Goal: Information Seeking & Learning: Learn about a topic

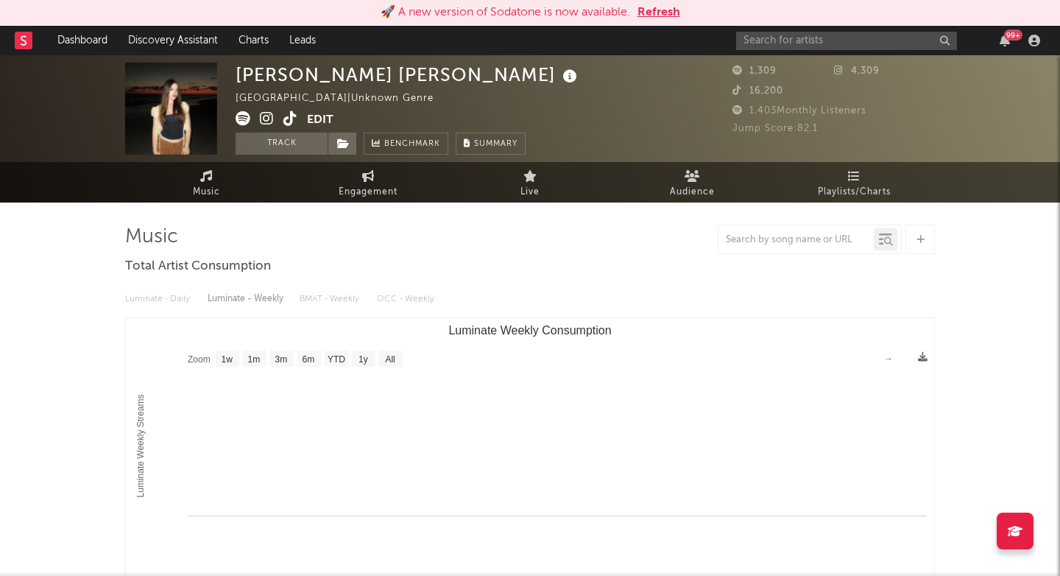
select select "1w"
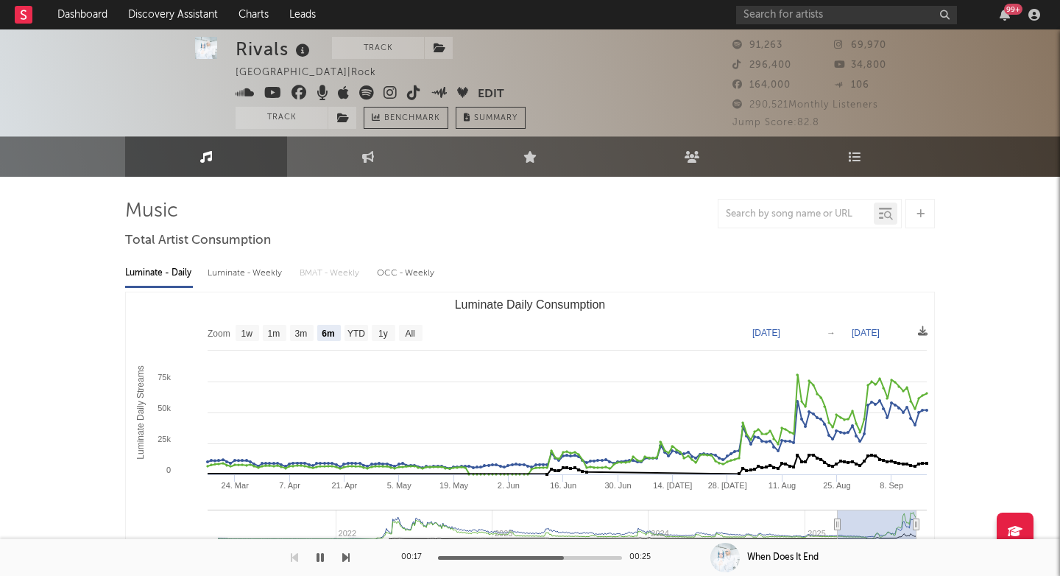
select select "6m"
select select "1w"
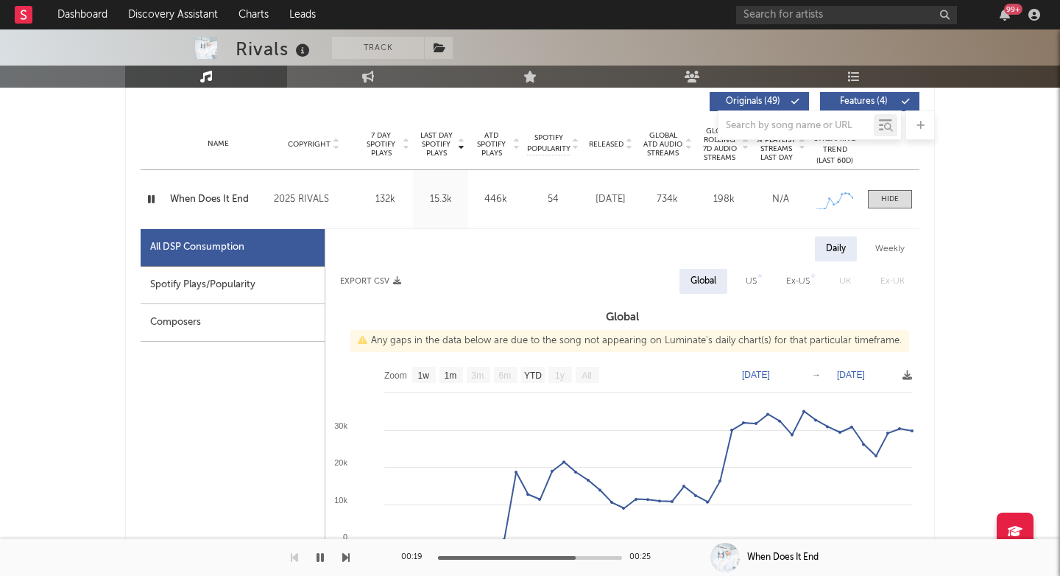
scroll to position [571, 0]
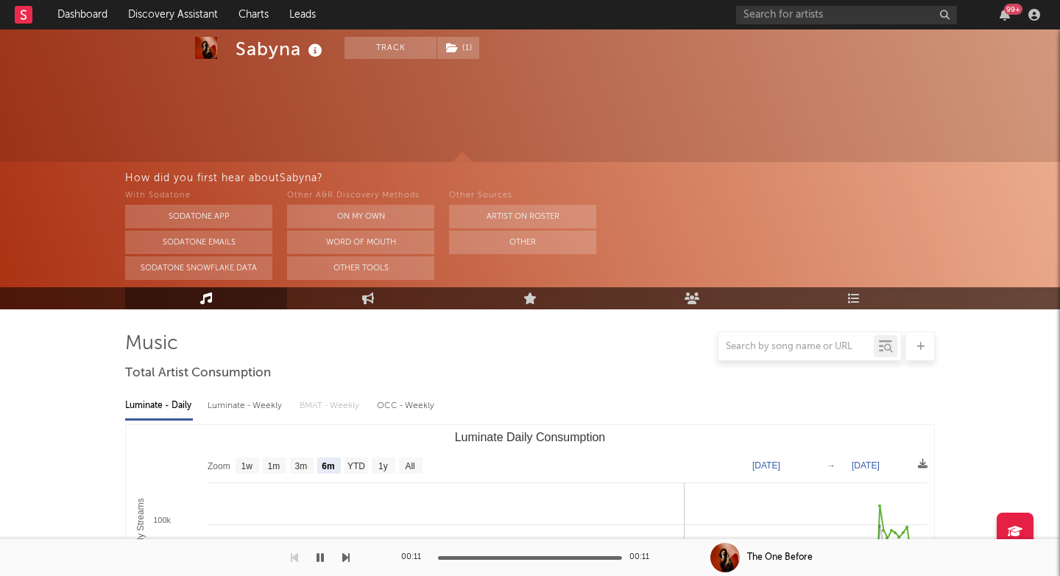
select select "6m"
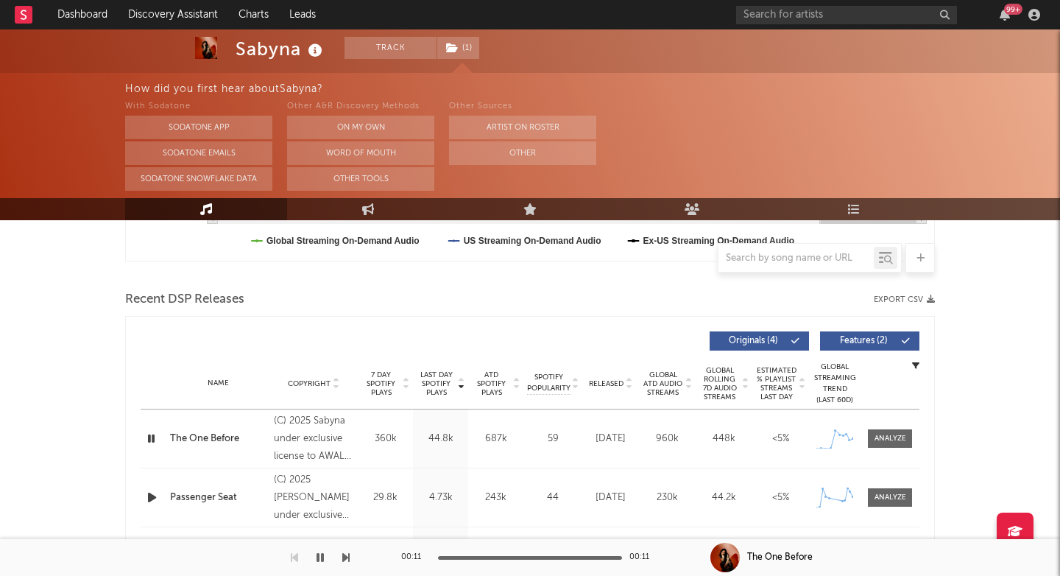
scroll to position [462, 0]
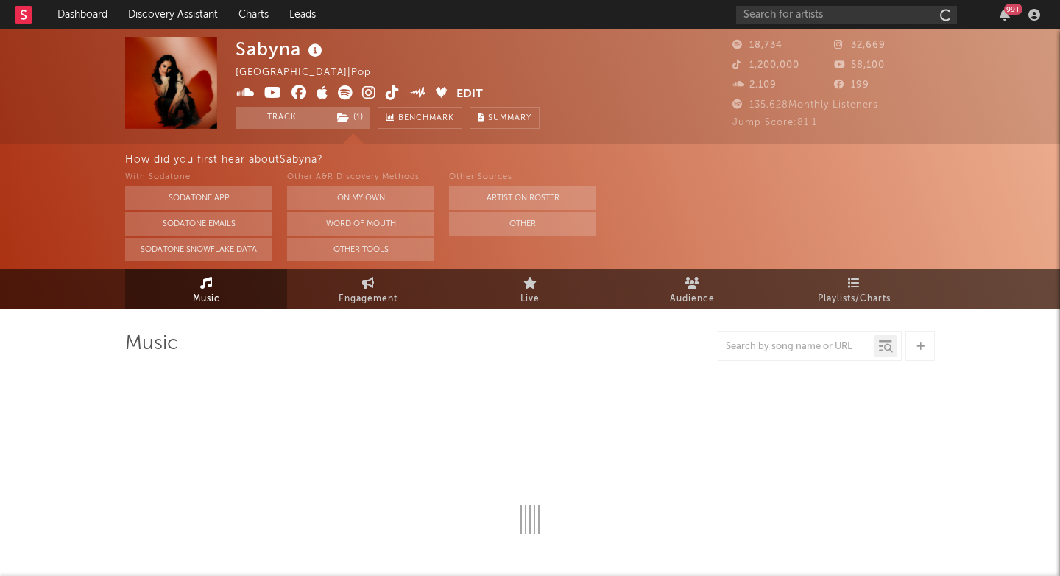
click at [258, 53] on div "Sabyna" at bounding box center [281, 49] width 91 height 24
copy div "Sabyna"
select select "6m"
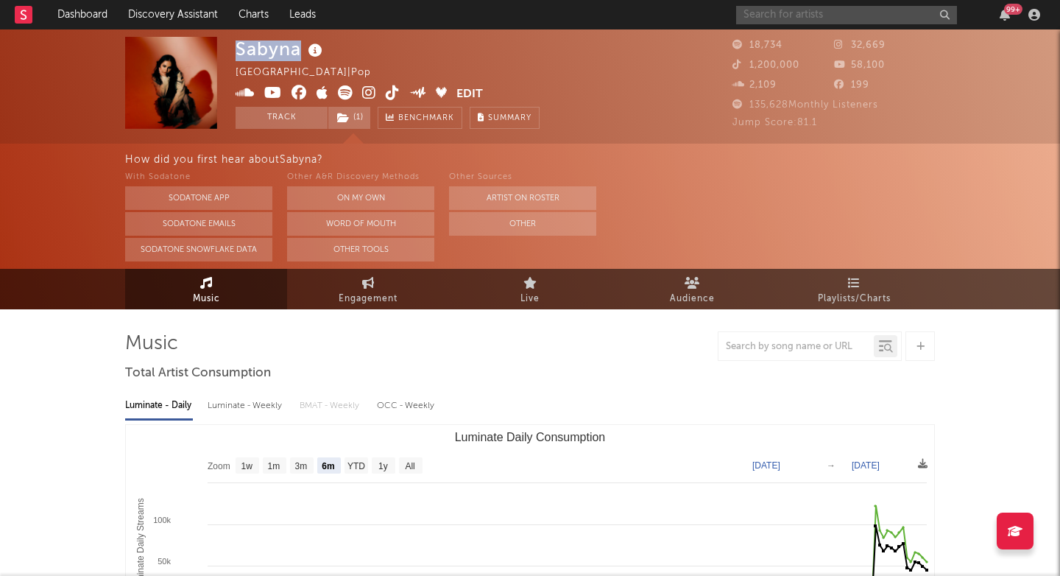
click at [750, 7] on input "text" at bounding box center [846, 15] width 221 height 18
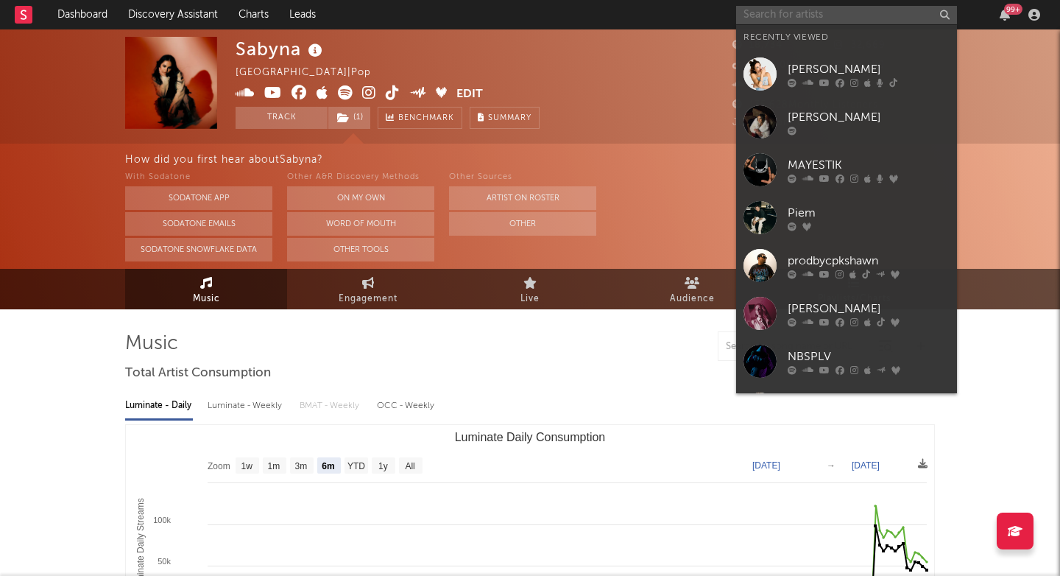
paste input "https://open.spotify.com/track/2zSMiTv0Ha4Lgfjpew23vG?si=256cf5981b3d4f71"
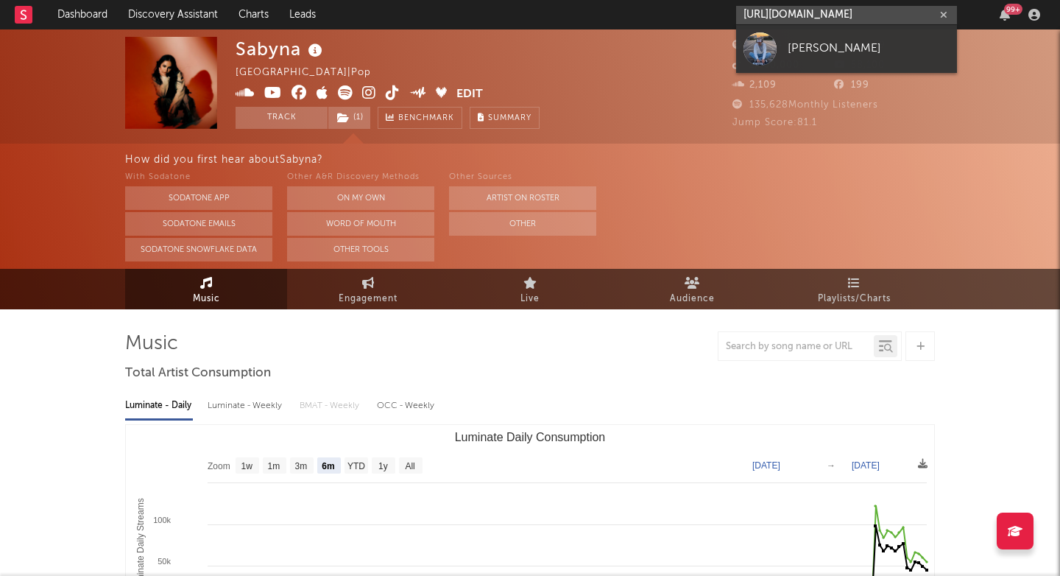
type input "https://open.spotify.com/track/2zSMiTv0Ha4Lgfjpew23vG?si=256cf5981b3d4f71"
click at [810, 61] on link "[PERSON_NAME]" at bounding box center [846, 49] width 221 height 48
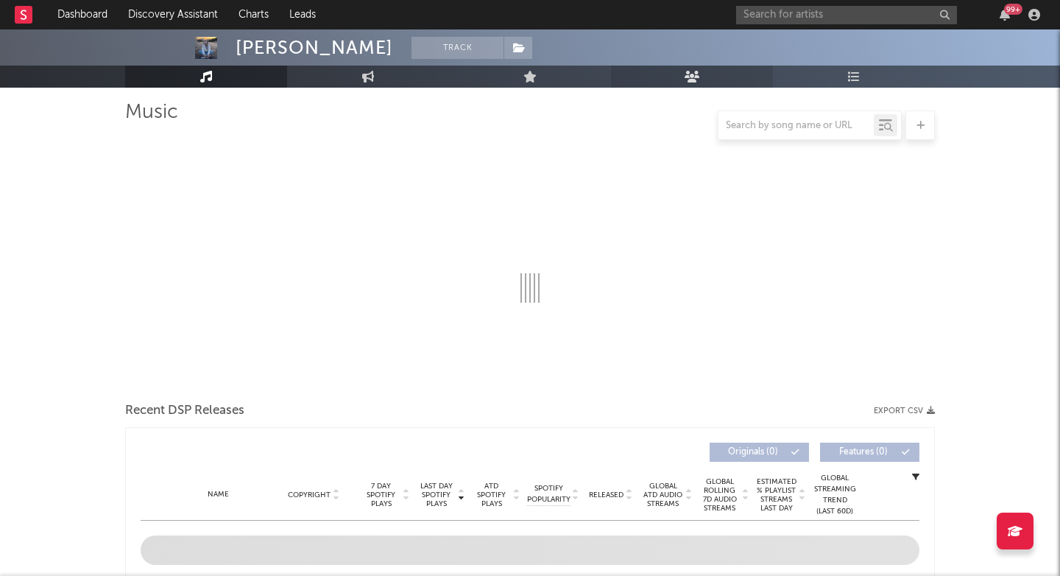
select select "1w"
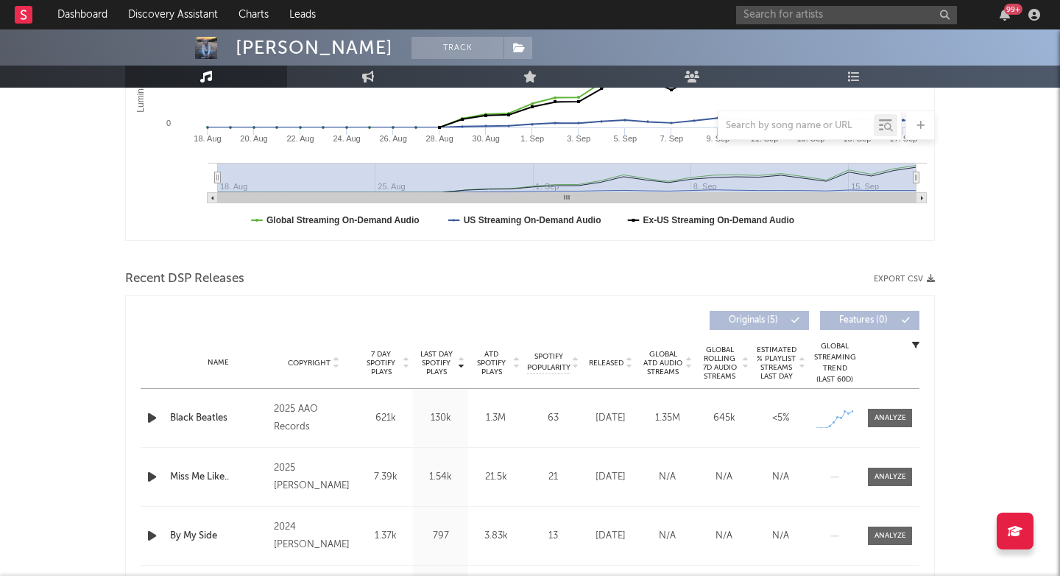
scroll to position [347, 0]
click at [889, 418] on div at bounding box center [891, 417] width 32 height 11
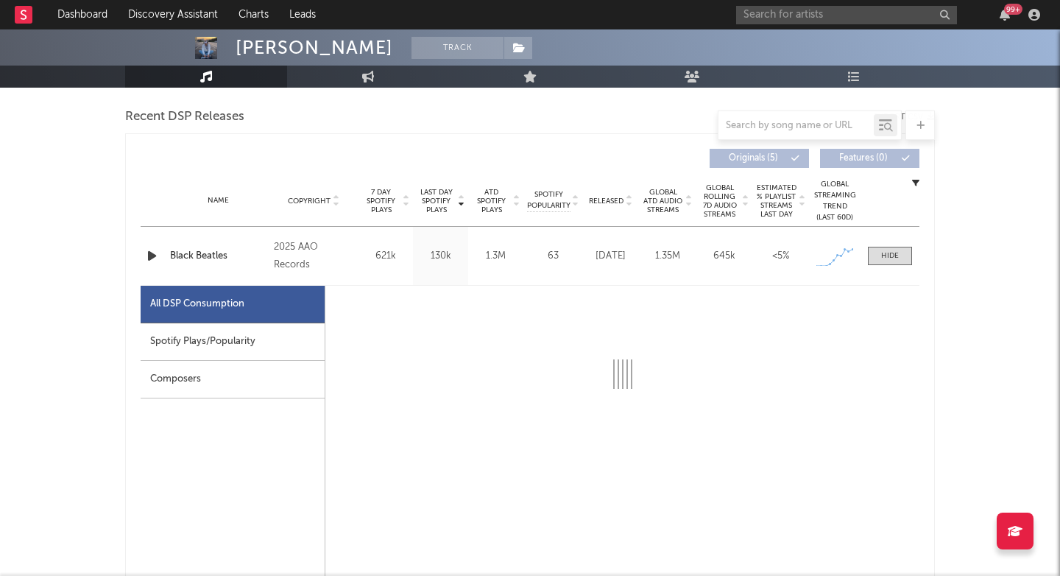
select select "1w"
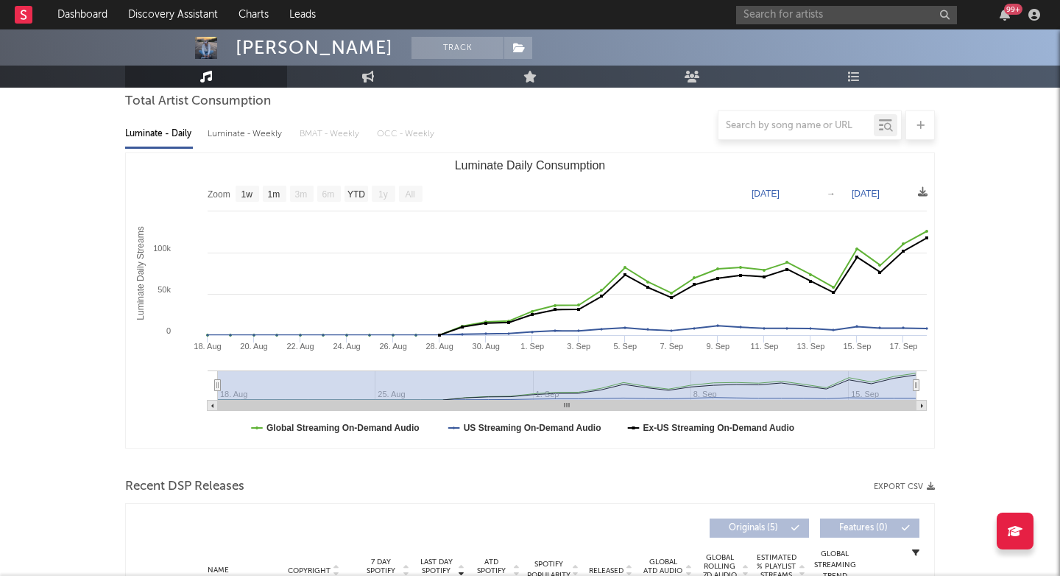
scroll to position [3, 0]
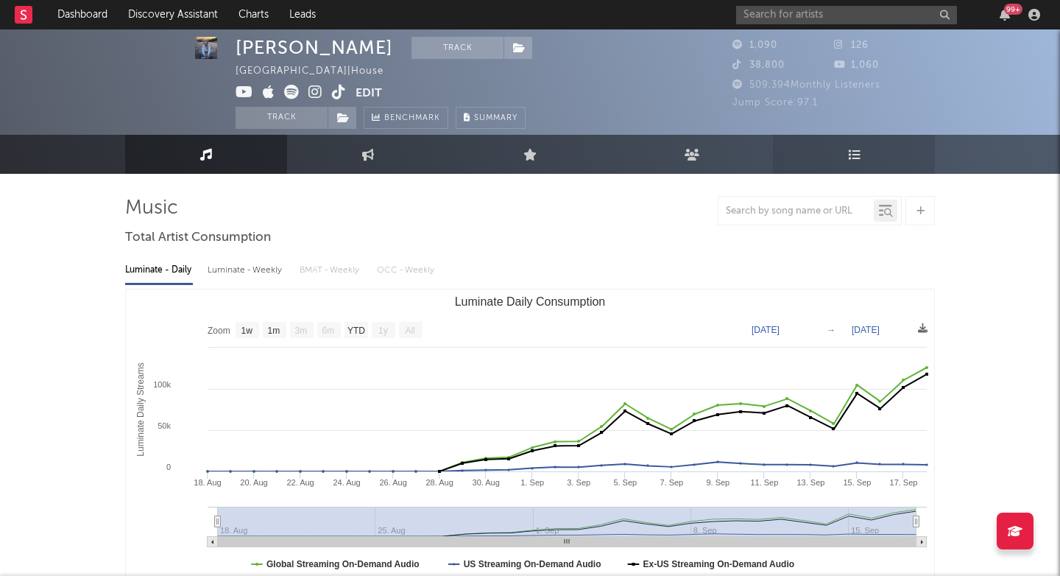
click at [859, 155] on icon at bounding box center [854, 154] width 13 height 12
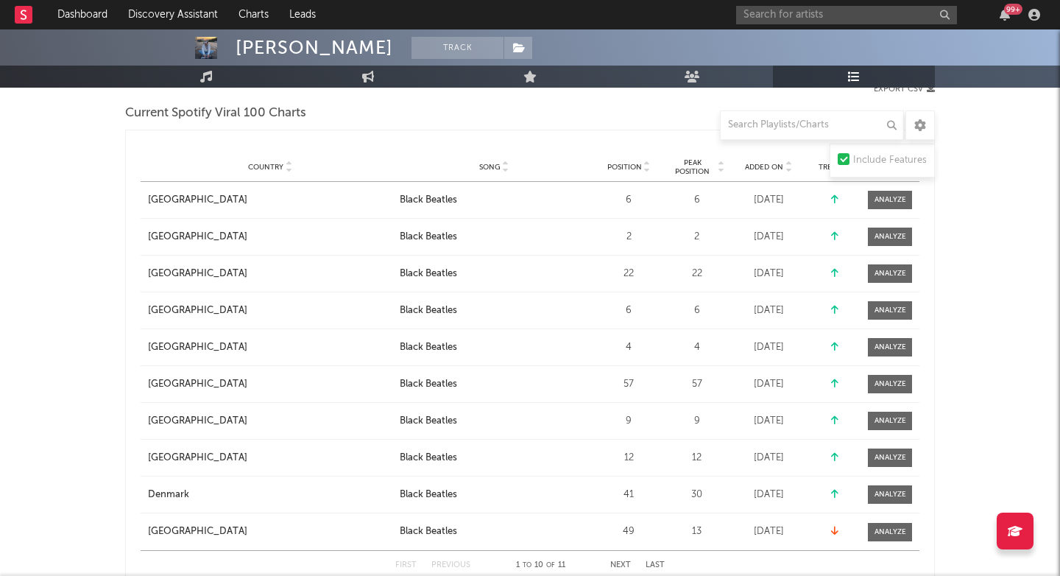
scroll to position [242, 0]
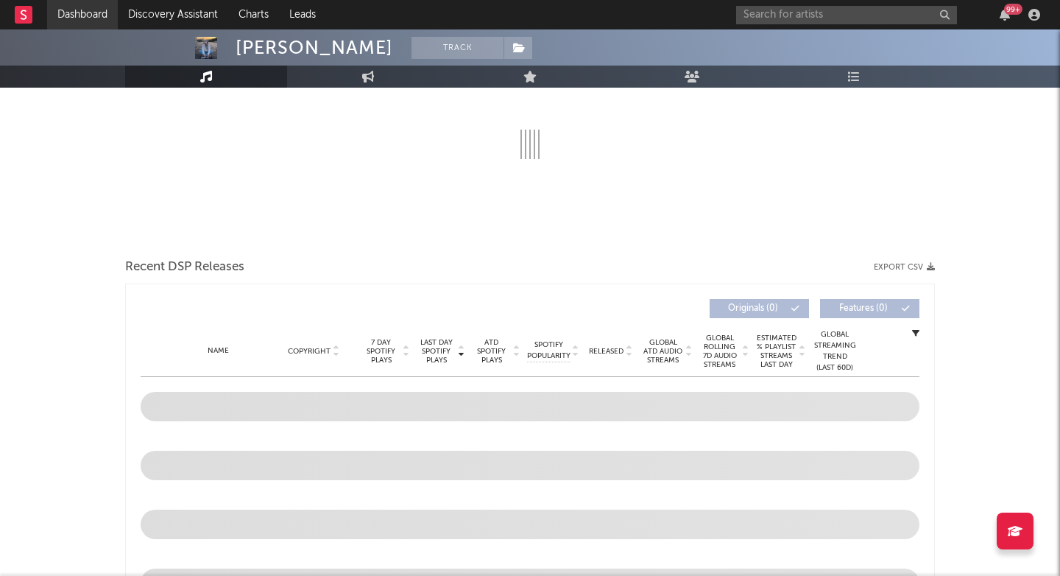
scroll to position [3, 0]
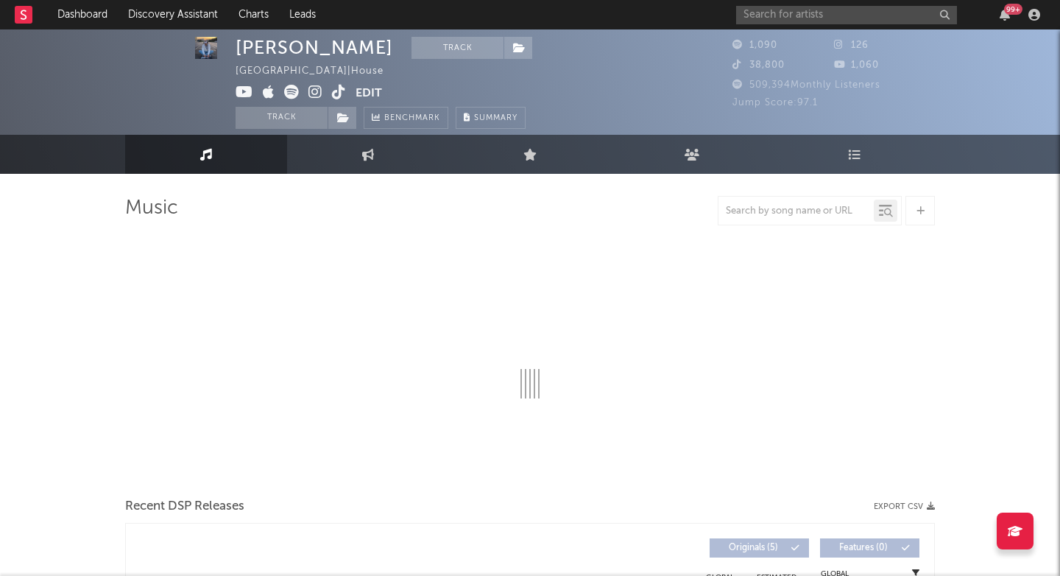
select select "1w"
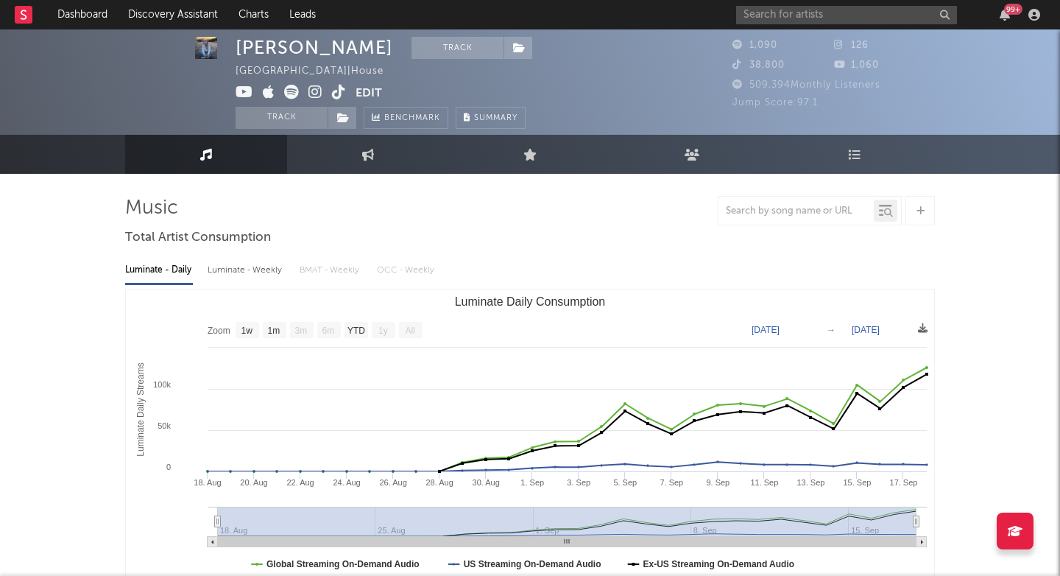
click at [313, 87] on icon at bounding box center [315, 92] width 14 height 15
click at [764, 18] on input "text" at bounding box center [846, 15] width 221 height 18
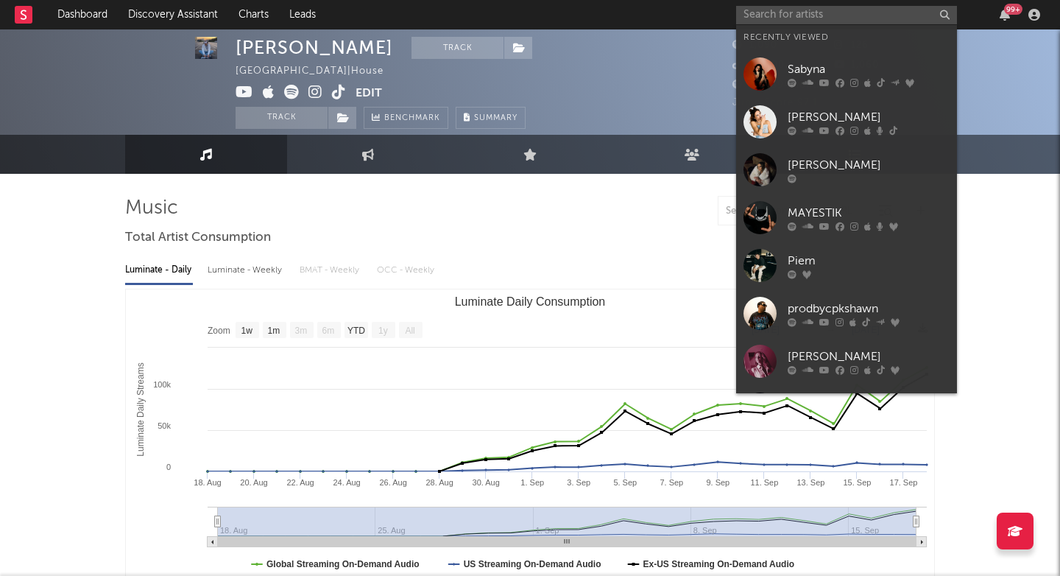
click at [784, 71] on link "Sabyna" at bounding box center [846, 74] width 221 height 48
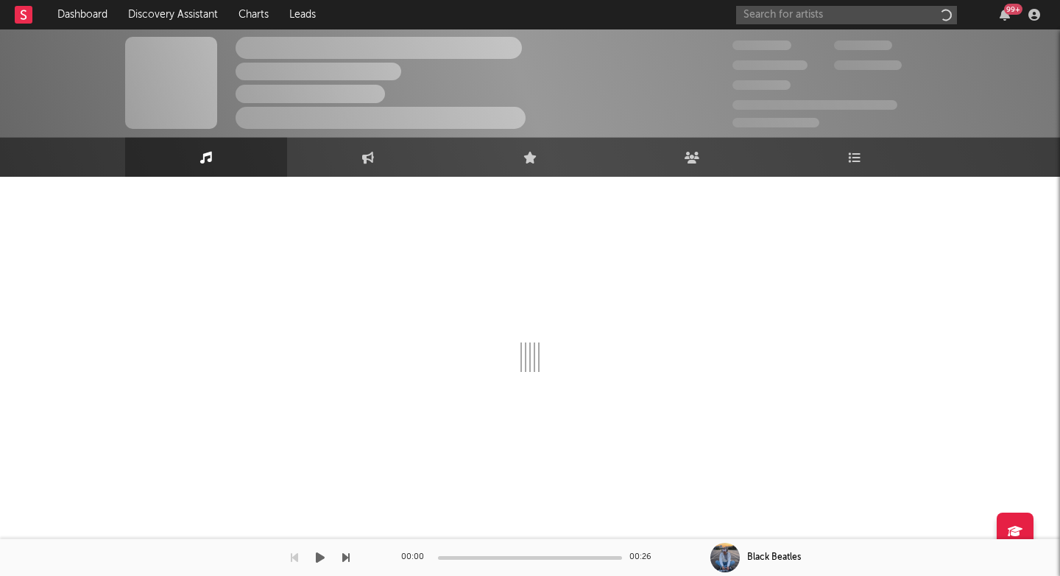
click at [783, 71] on div "50,000,000" at bounding box center [783, 66] width 102 height 18
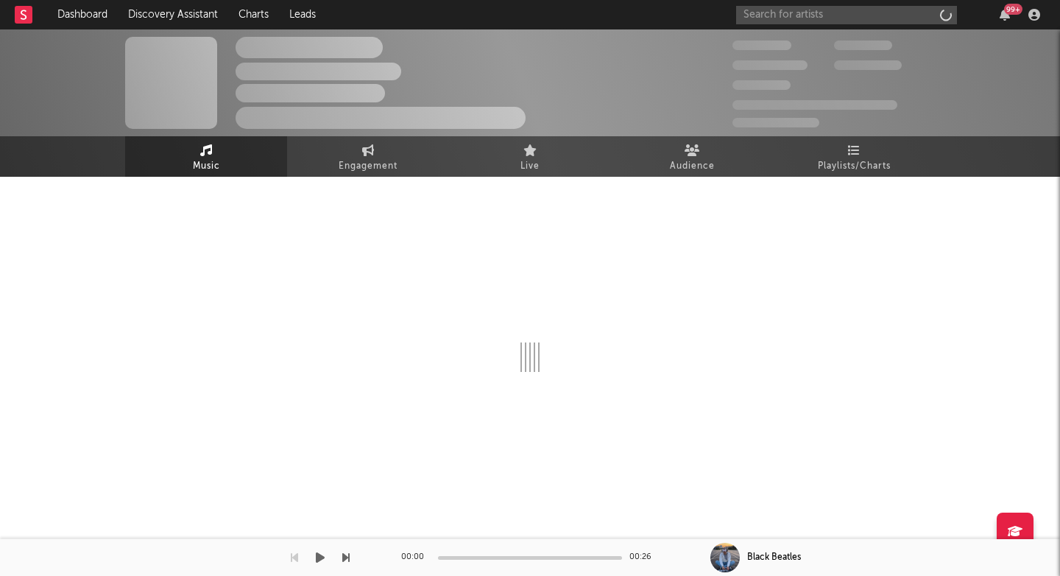
click at [783, 71] on div "50,000,000" at bounding box center [783, 66] width 102 height 18
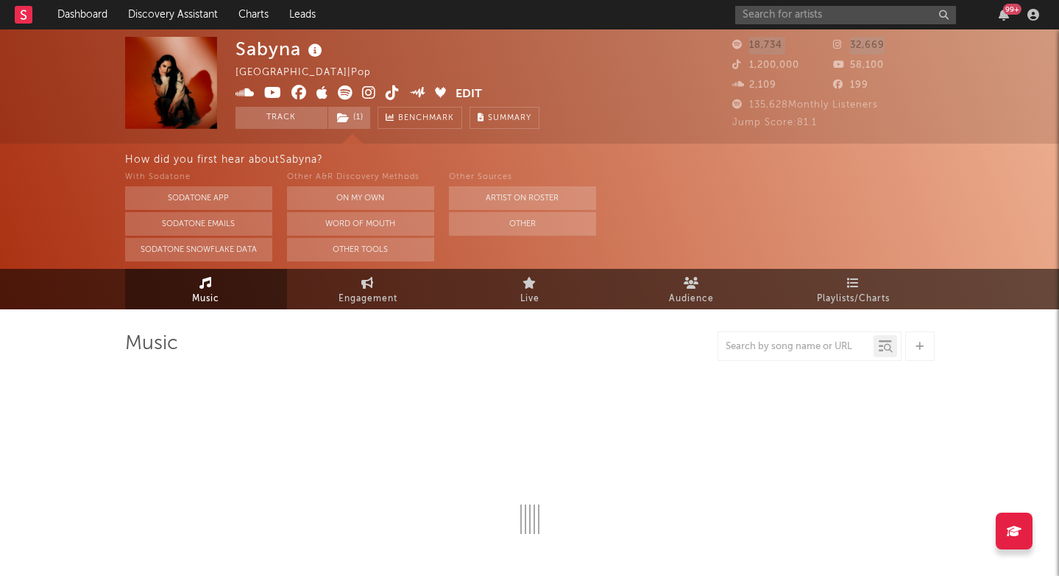
select select "6m"
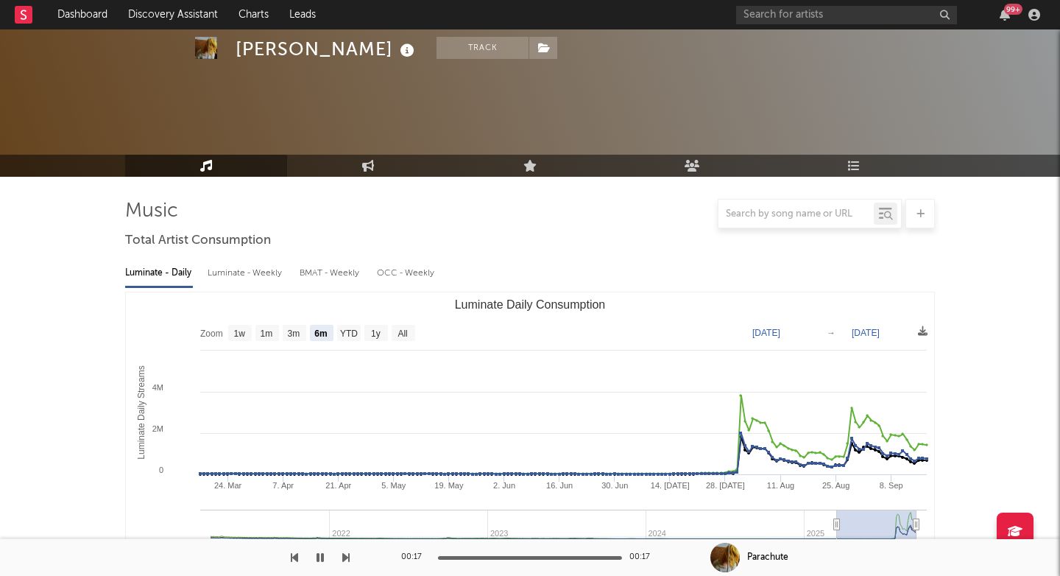
select select "6m"
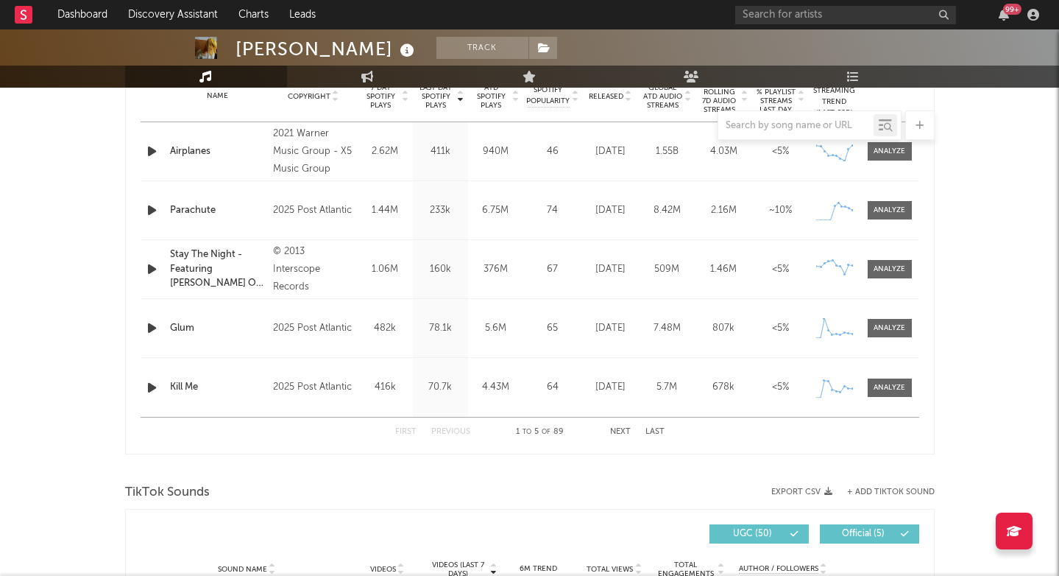
scroll to position [758, 0]
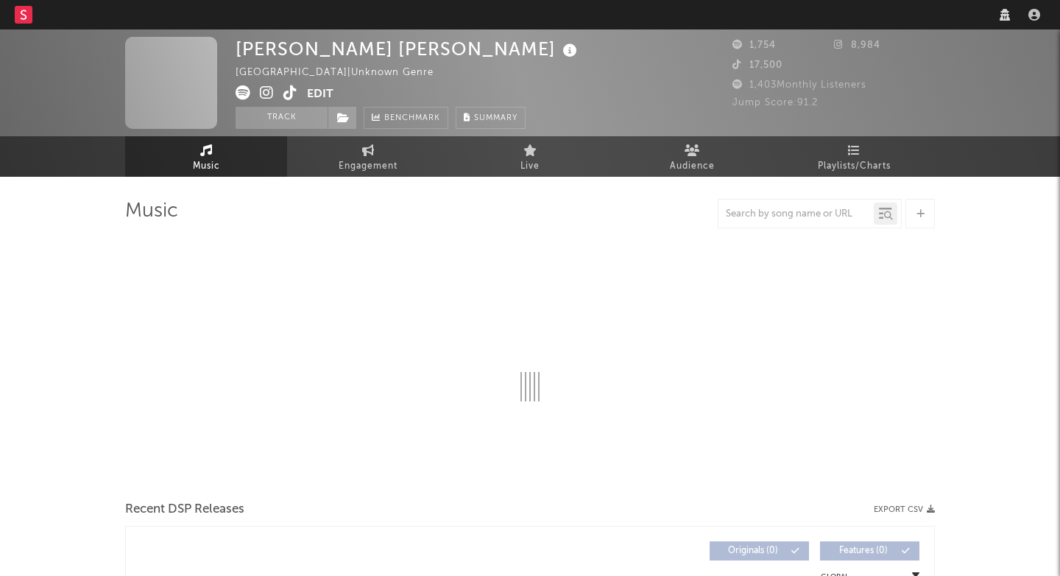
select select "1w"
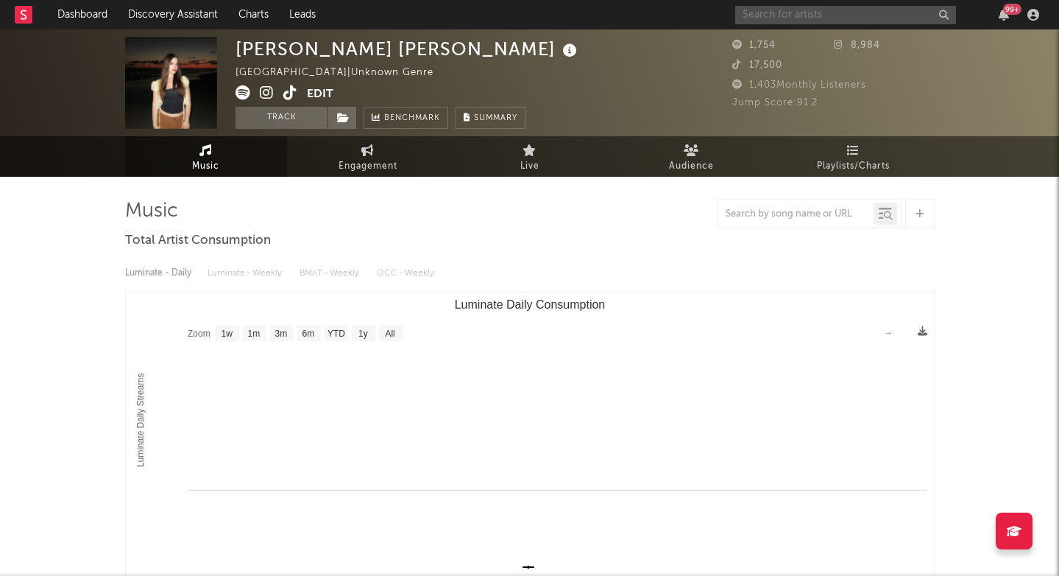
click at [827, 15] on input "text" at bounding box center [845, 15] width 221 height 18
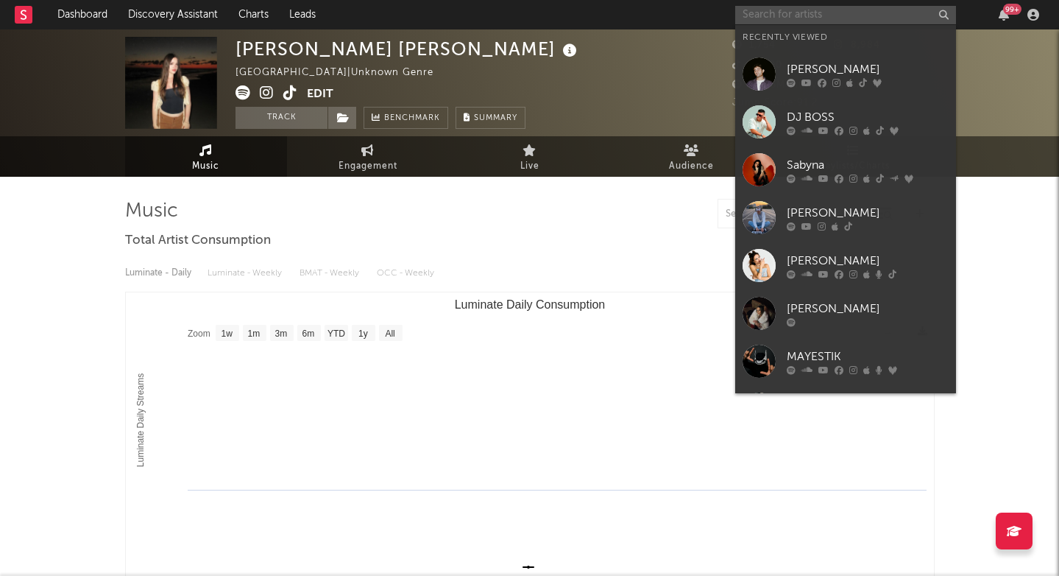
paste input "andrewlucier_"
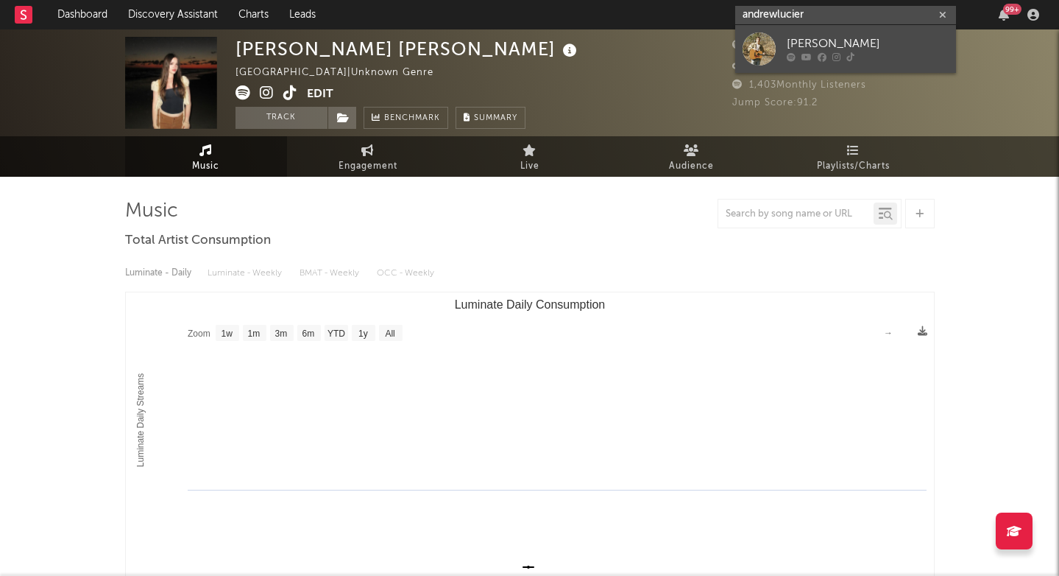
type input "andrewlucier"
click at [825, 53] on icon at bounding box center [822, 57] width 9 height 9
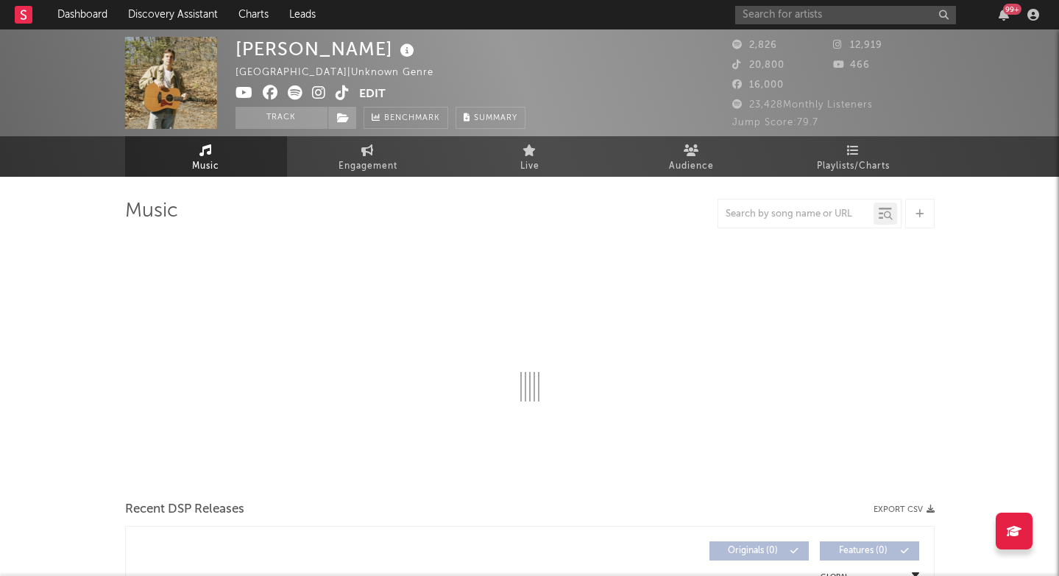
select select "6m"
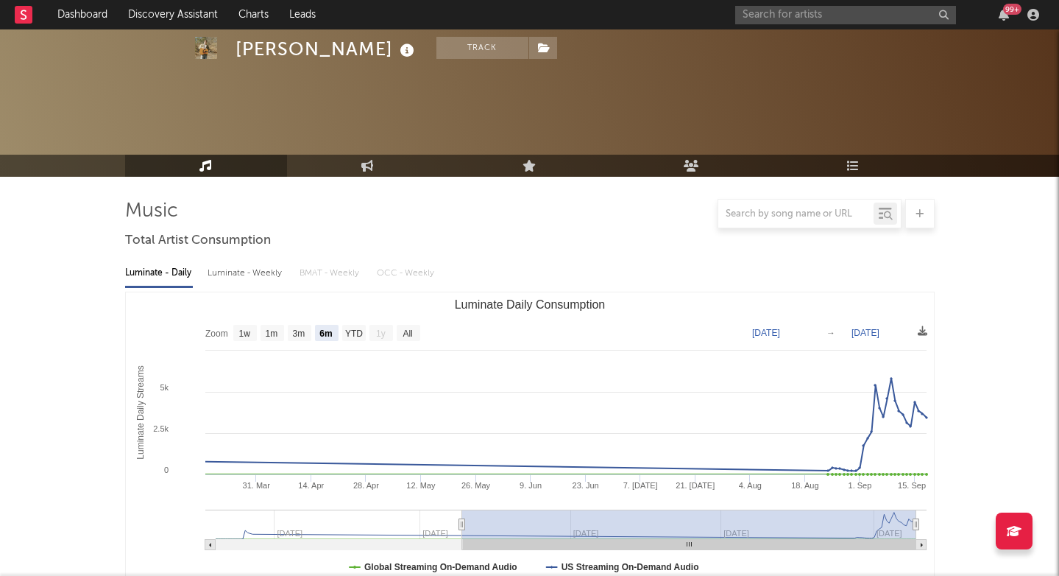
scroll to position [503, 0]
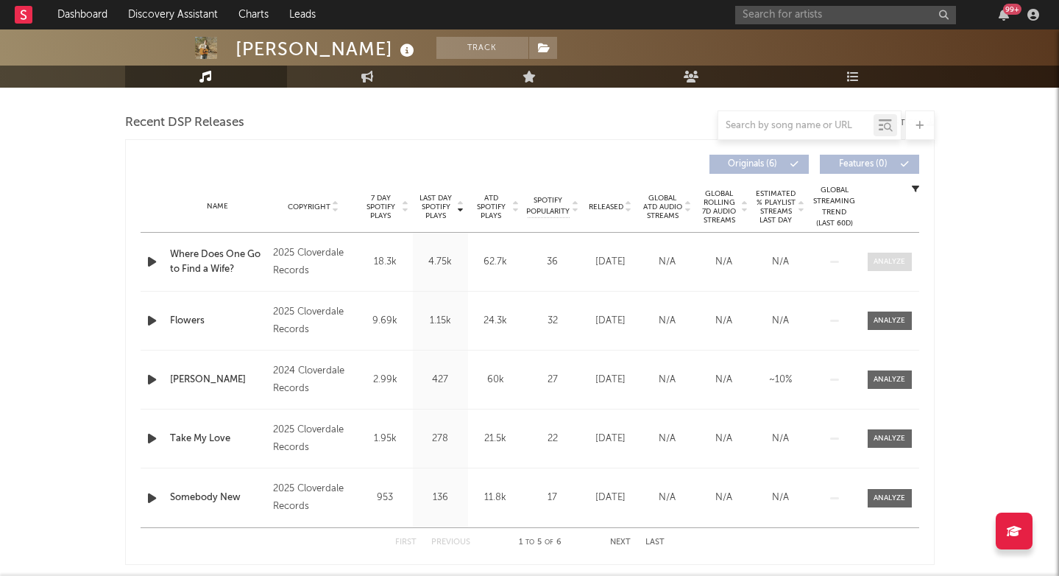
click at [900, 265] on div at bounding box center [890, 261] width 32 height 11
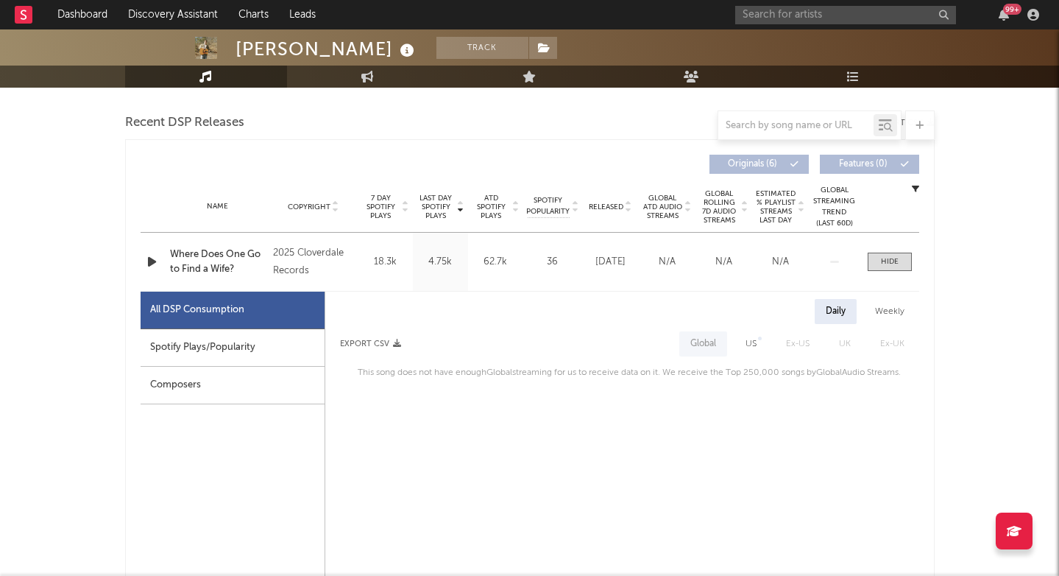
click at [296, 343] on div "Spotify Plays/Popularity" at bounding box center [233, 348] width 184 height 38
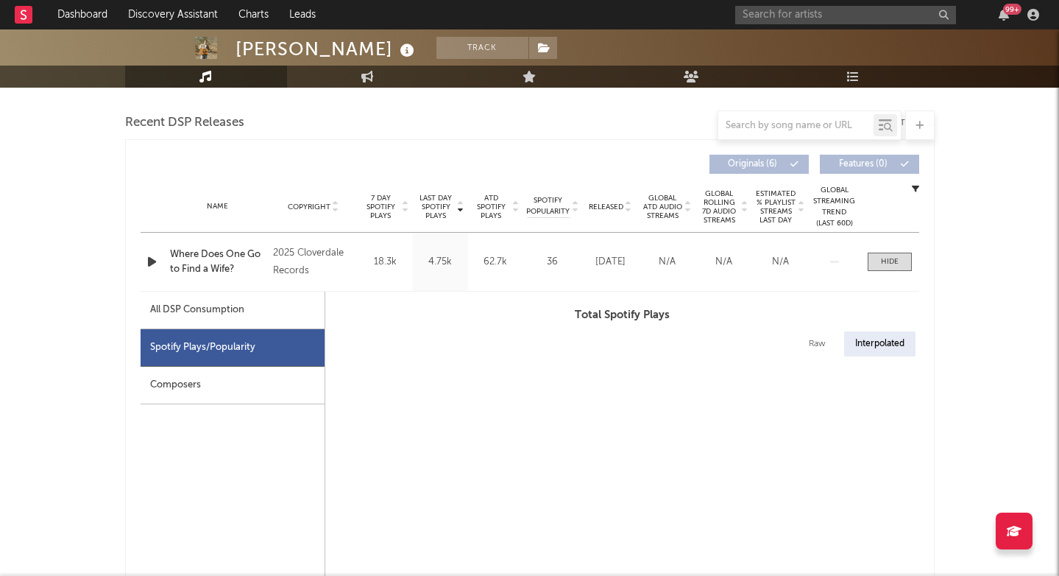
select select "1w"
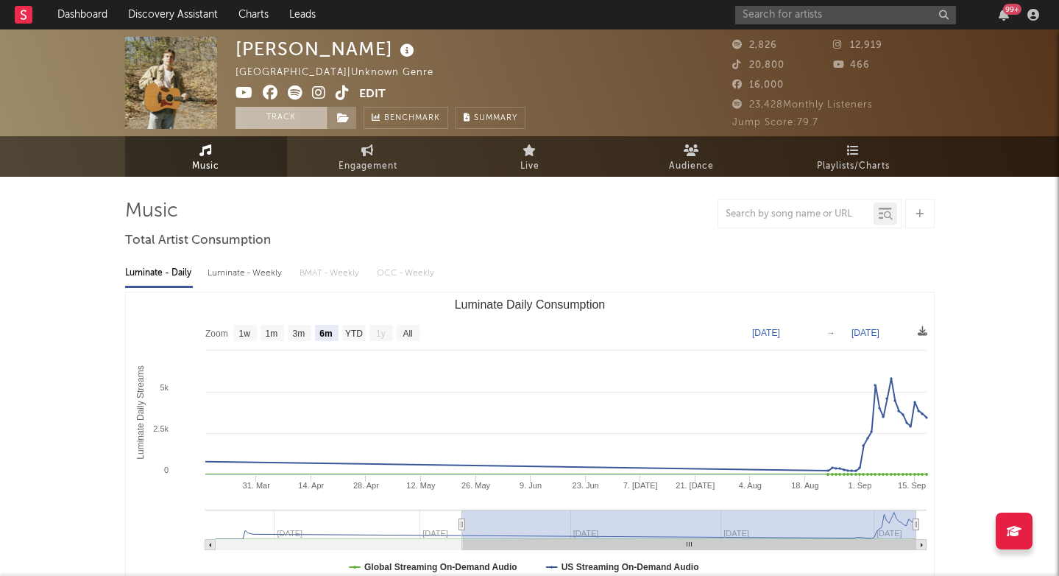
scroll to position [0, 0]
click at [274, 56] on div "Andrew Lucier" at bounding box center [327, 49] width 183 height 24
copy div "Andrew Lucier"
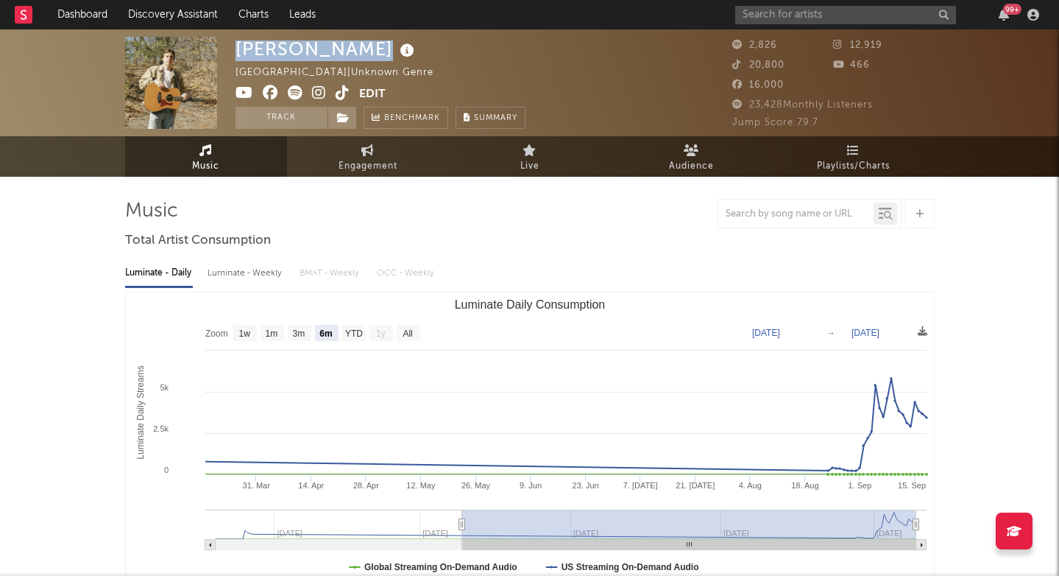
click at [320, 93] on icon at bounding box center [319, 92] width 14 height 15
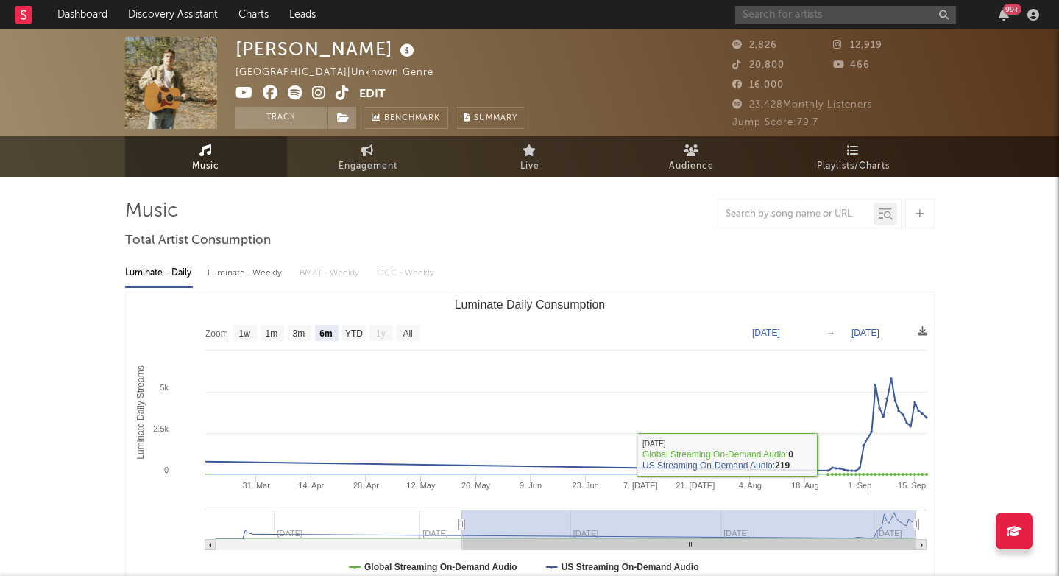
click at [794, 7] on input "text" at bounding box center [845, 15] width 221 height 18
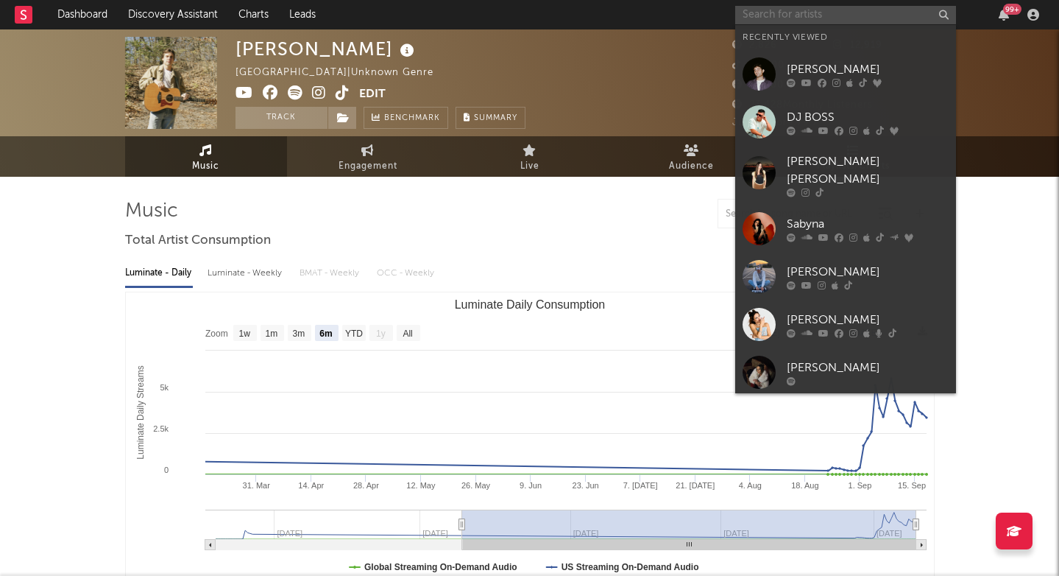
paste input "Zina Delphia"
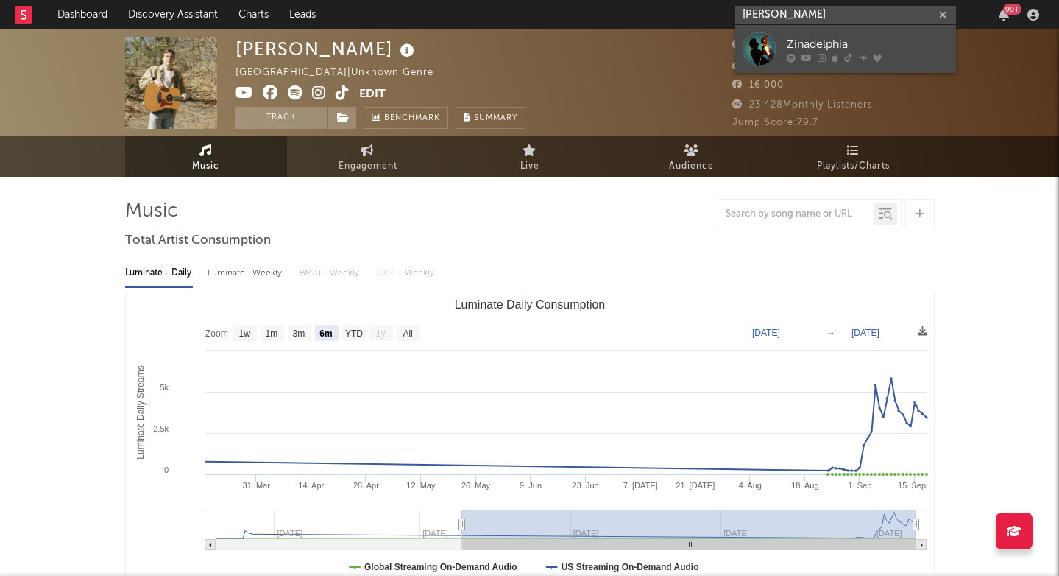
type input "Zina Delphia"
click at [787, 57] on icon at bounding box center [791, 57] width 9 height 9
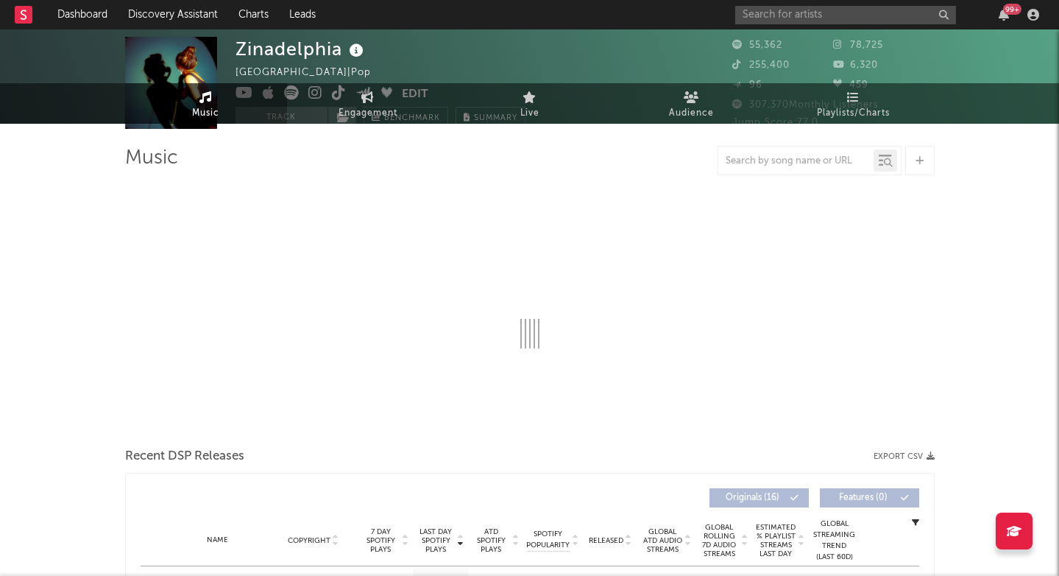
select select "6m"
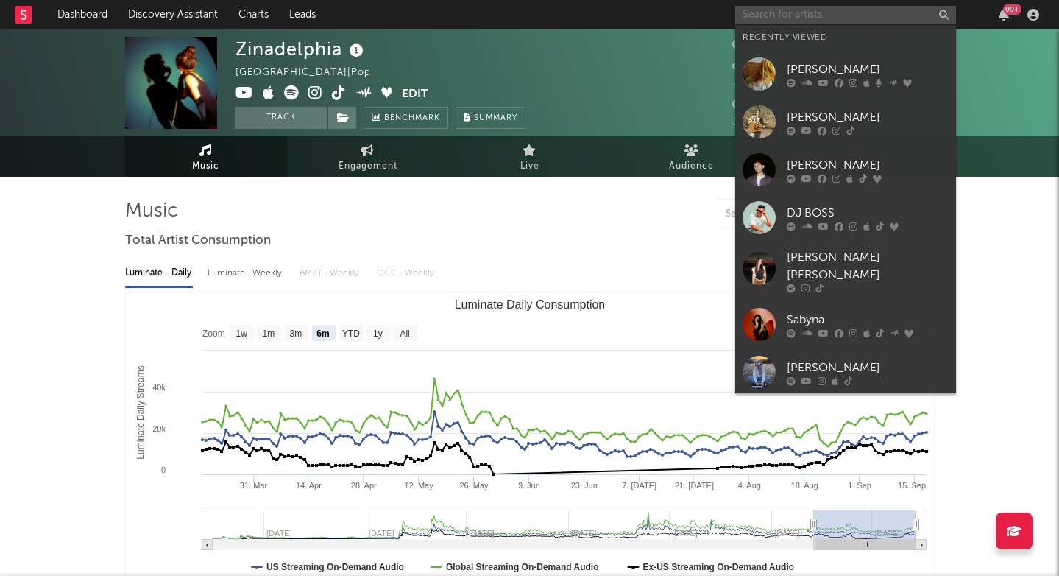
click at [830, 11] on input "text" at bounding box center [845, 15] width 221 height 18
paste input "porchlightband"
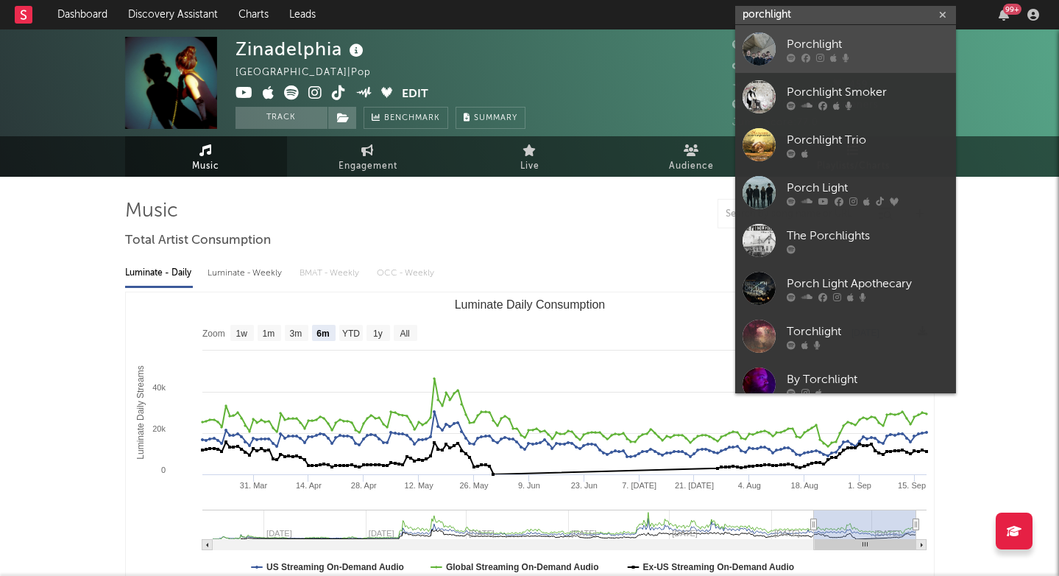
type input "porchlight"
click at [826, 46] on div "Porchlight" at bounding box center [868, 44] width 162 height 18
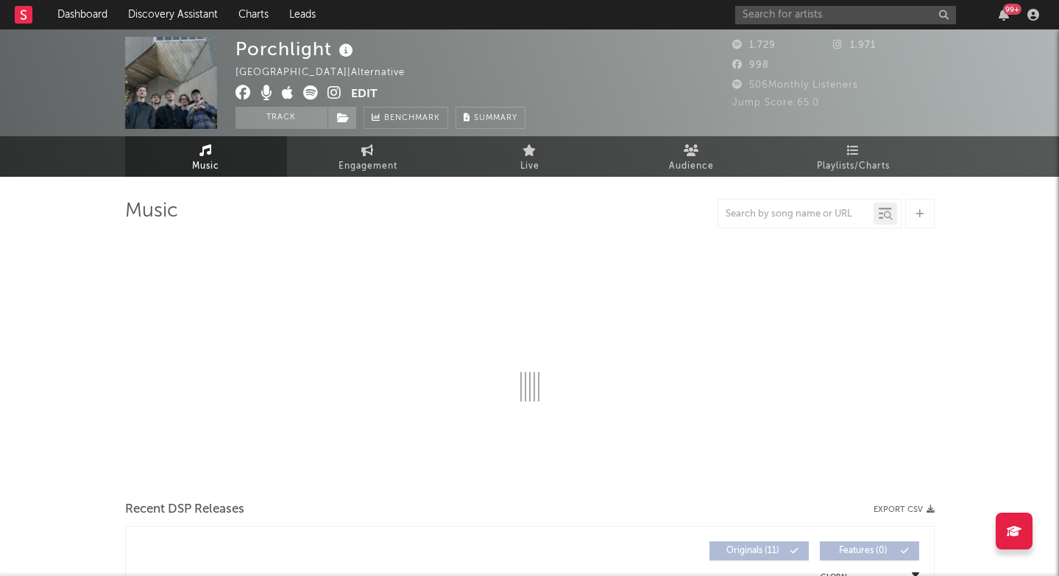
select select "6m"
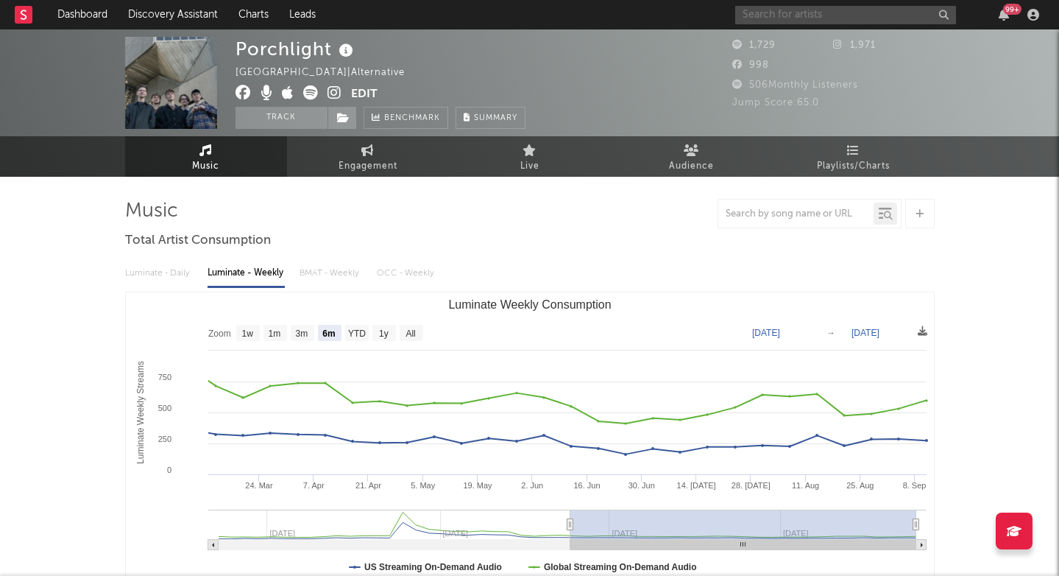
click at [772, 13] on input "text" at bounding box center [845, 15] width 221 height 18
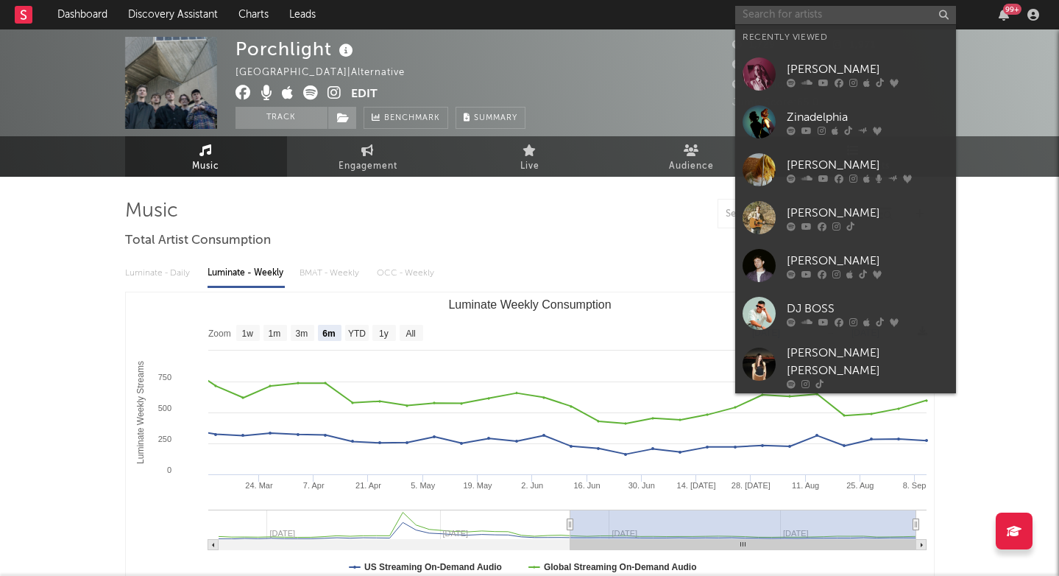
paste input "https://open.spotify.com/album/6YaPsi6aYKQbcdWJaWwtAl?si=K9B6IQpQSdGMaNv4DXv4mQ"
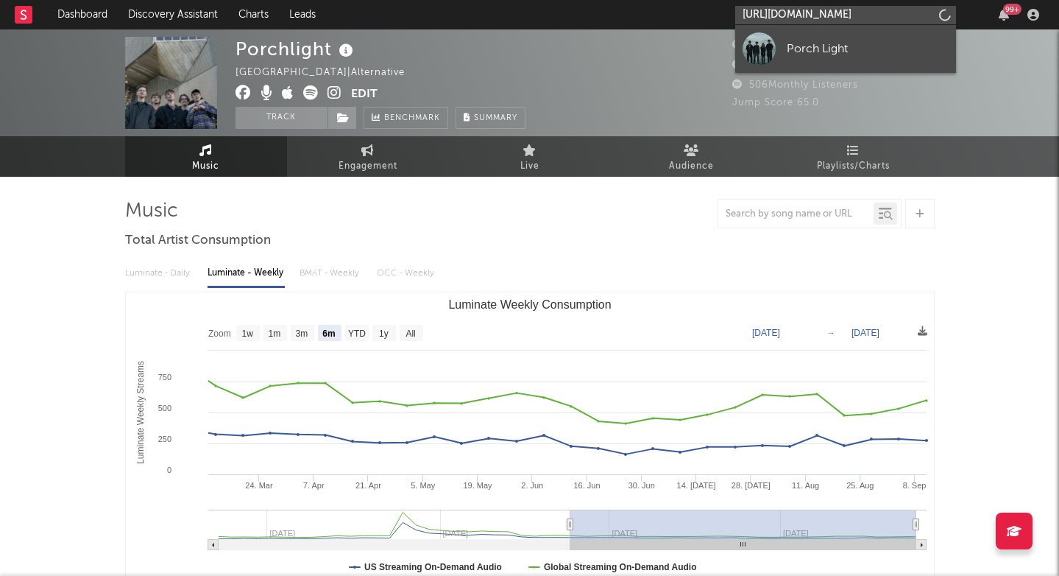
type input "https://open.spotify.com/album/6YaPsi6aYKQbcdWJaWwtAl?si=K9B6IQpQSdGMaNv4DXv4m"
click at [802, 35] on link "Porch Light" at bounding box center [845, 49] width 221 height 48
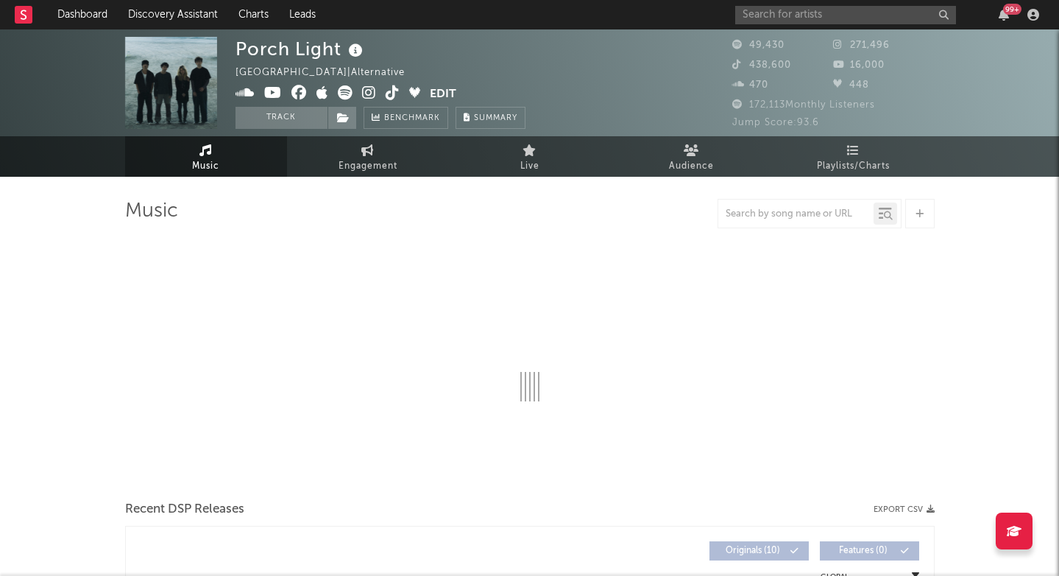
select select "6m"
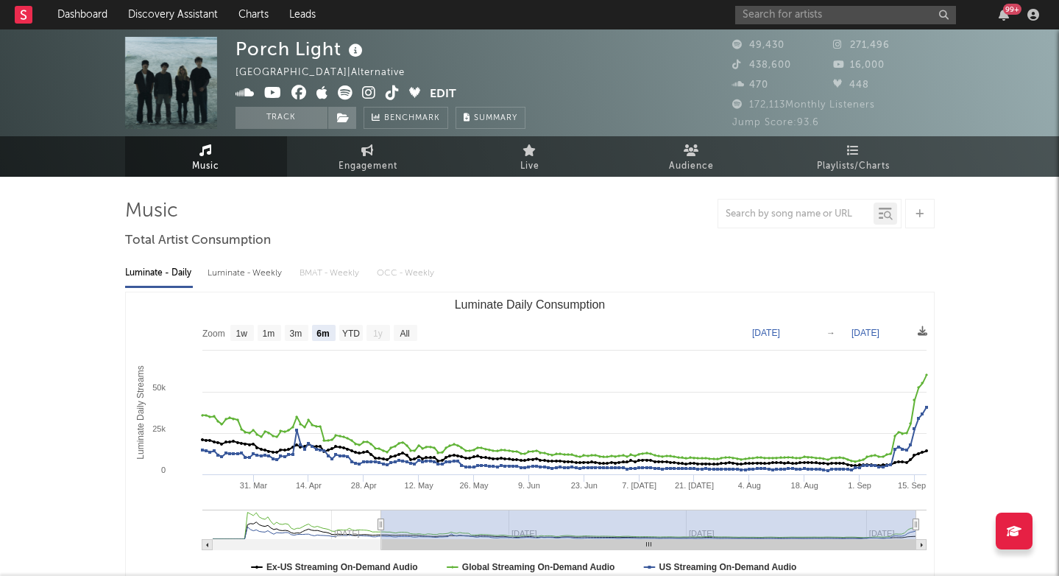
click at [367, 92] on icon at bounding box center [369, 92] width 14 height 15
click at [20, 15] on rect at bounding box center [24, 15] width 18 height 18
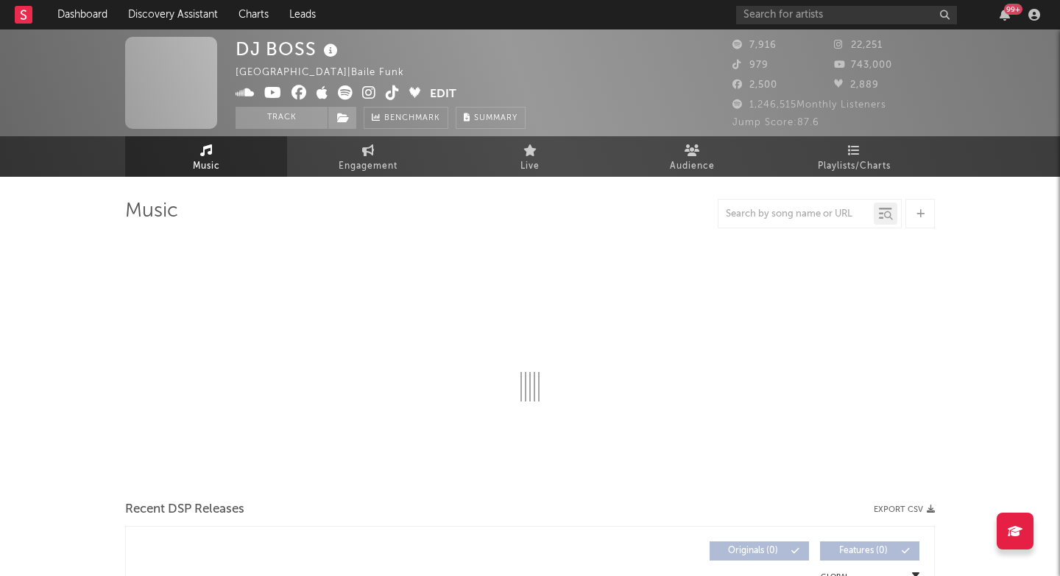
select select "6m"
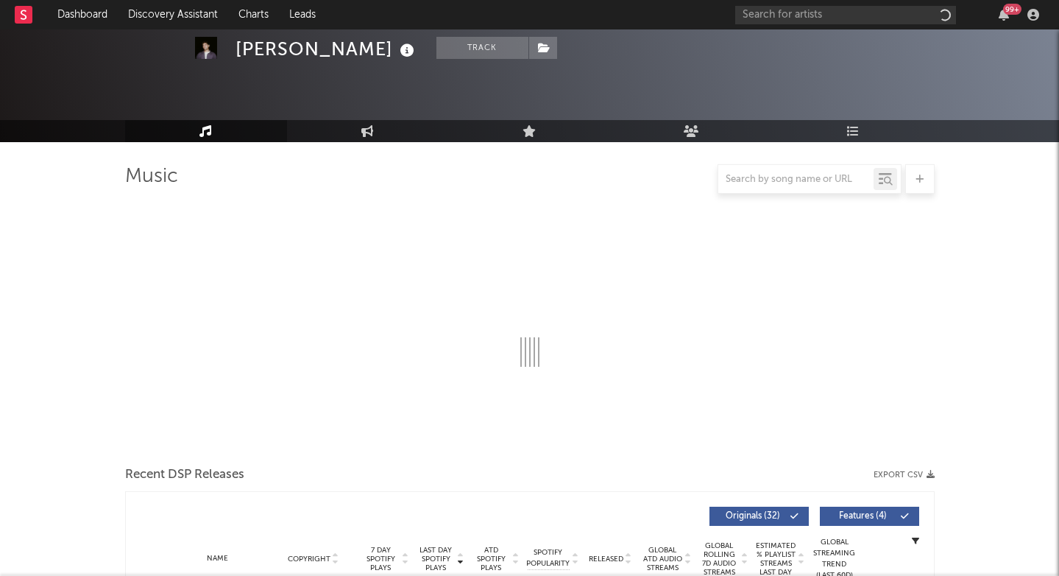
scroll to position [352, 0]
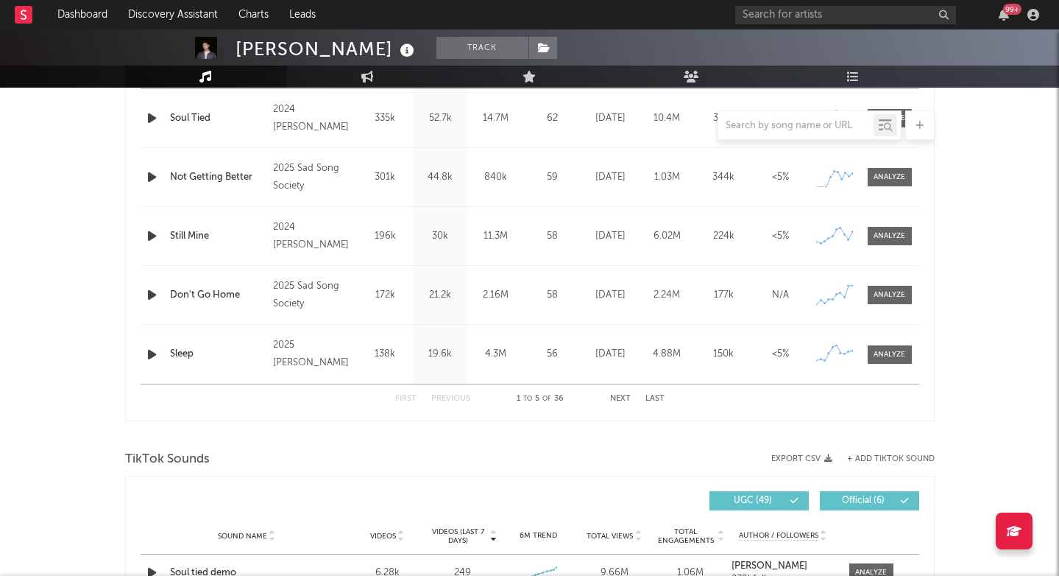
select select "6m"
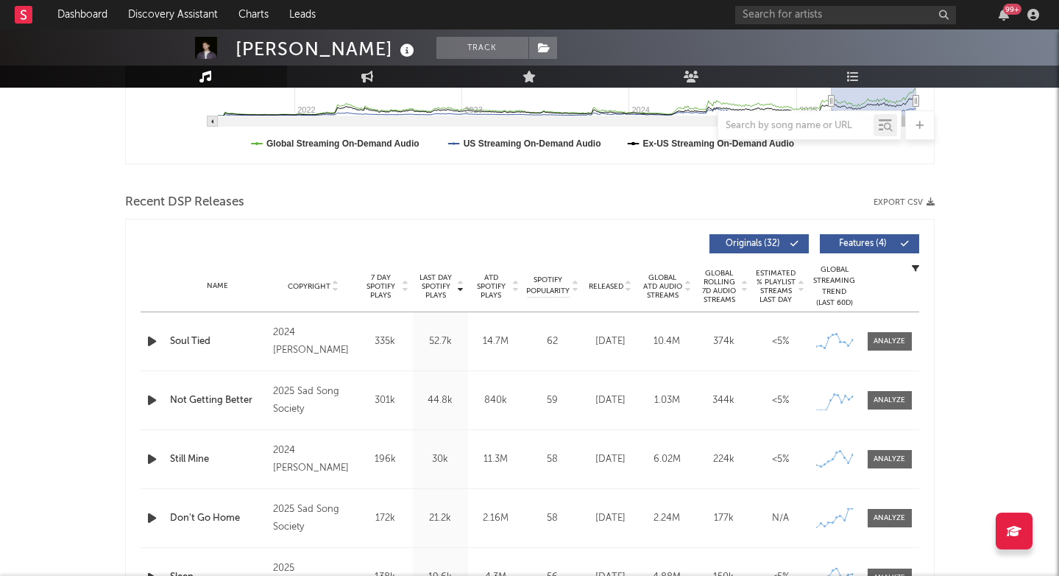
scroll to position [430, 0]
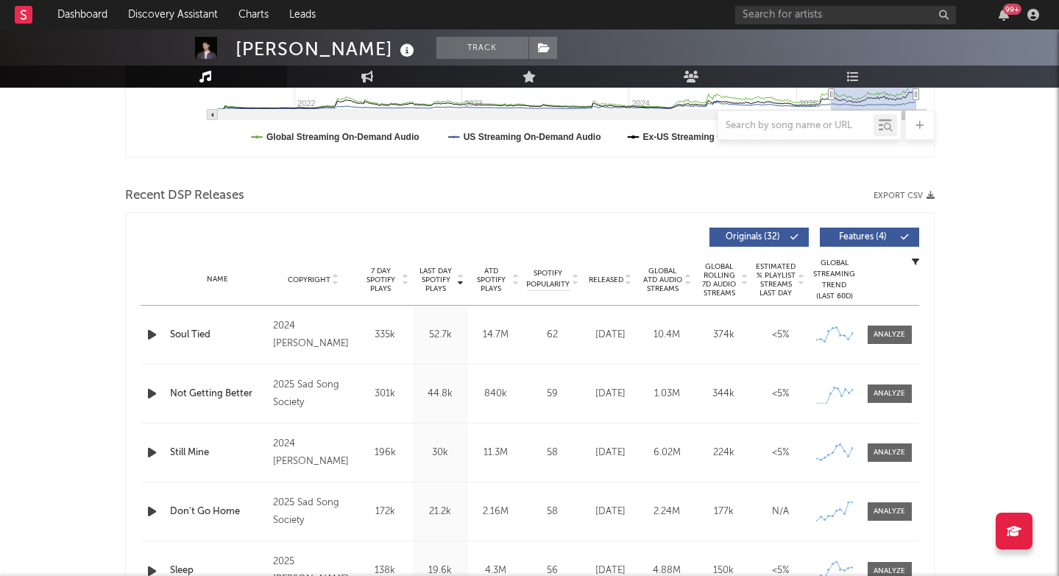
click at [152, 399] on icon "button" at bounding box center [151, 393] width 15 height 18
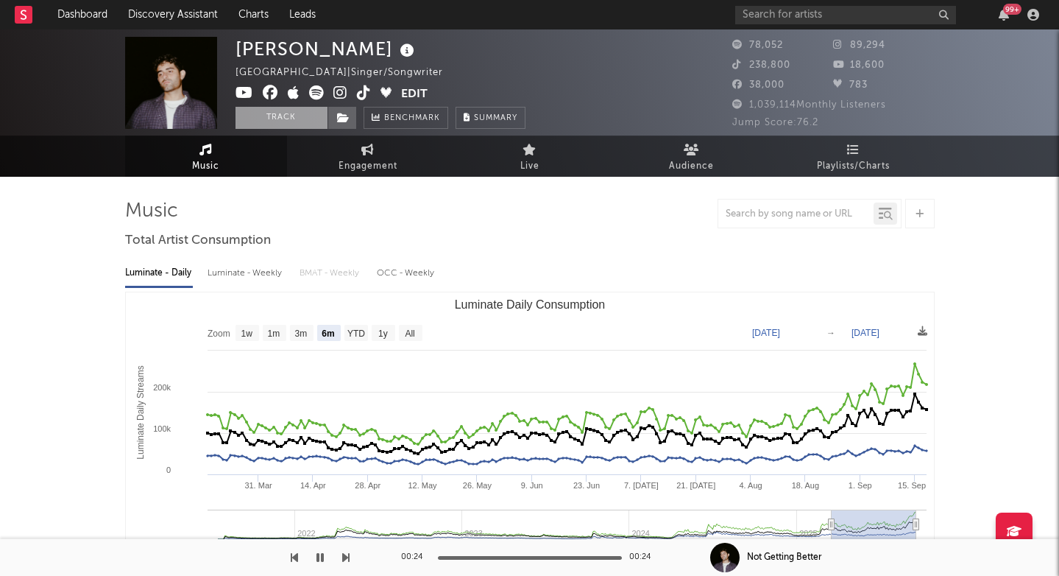
scroll to position [0, 0]
click at [344, 90] on icon at bounding box center [340, 92] width 14 height 15
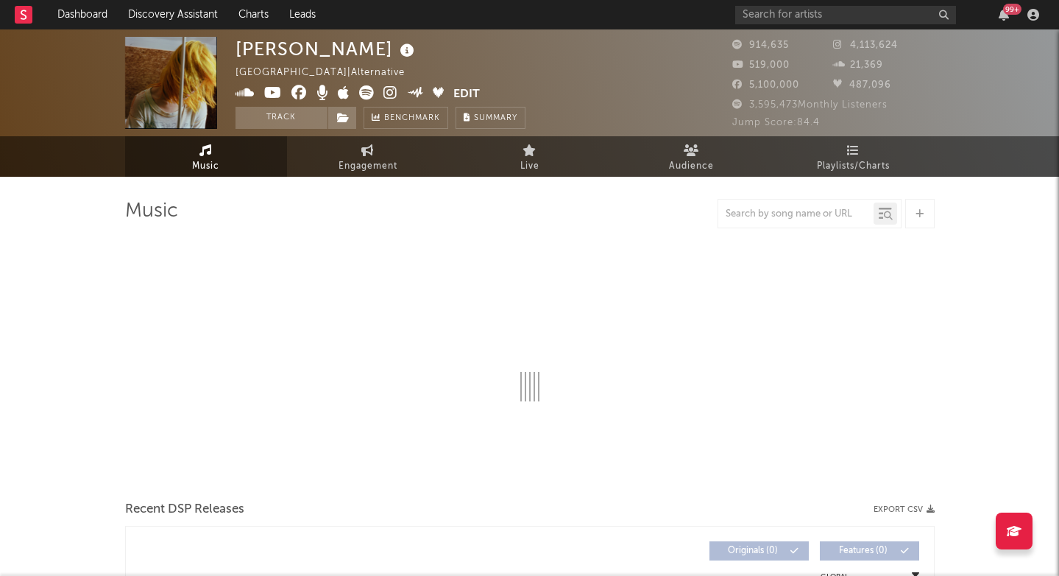
select select "6m"
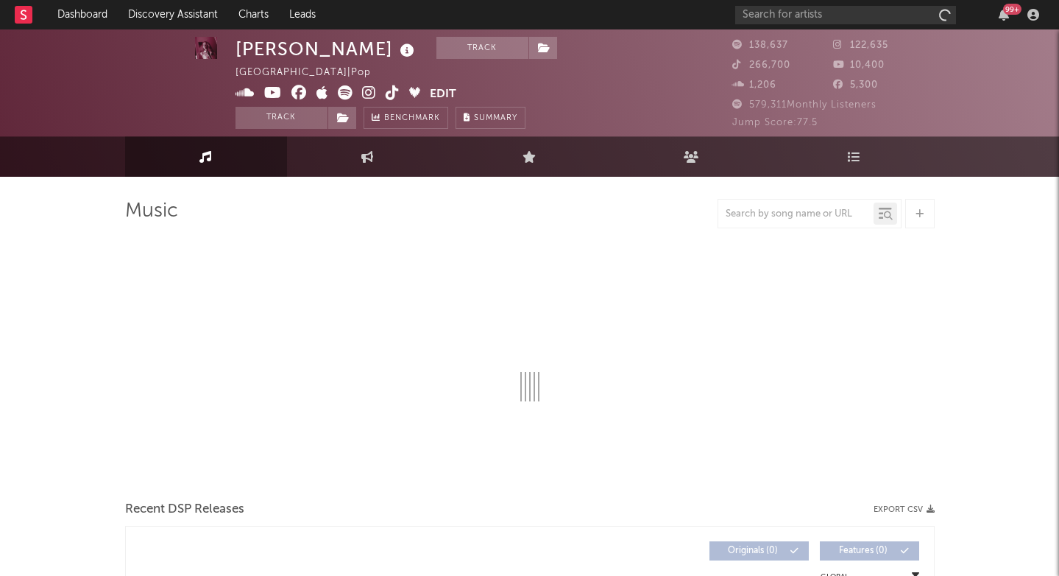
scroll to position [1, 0]
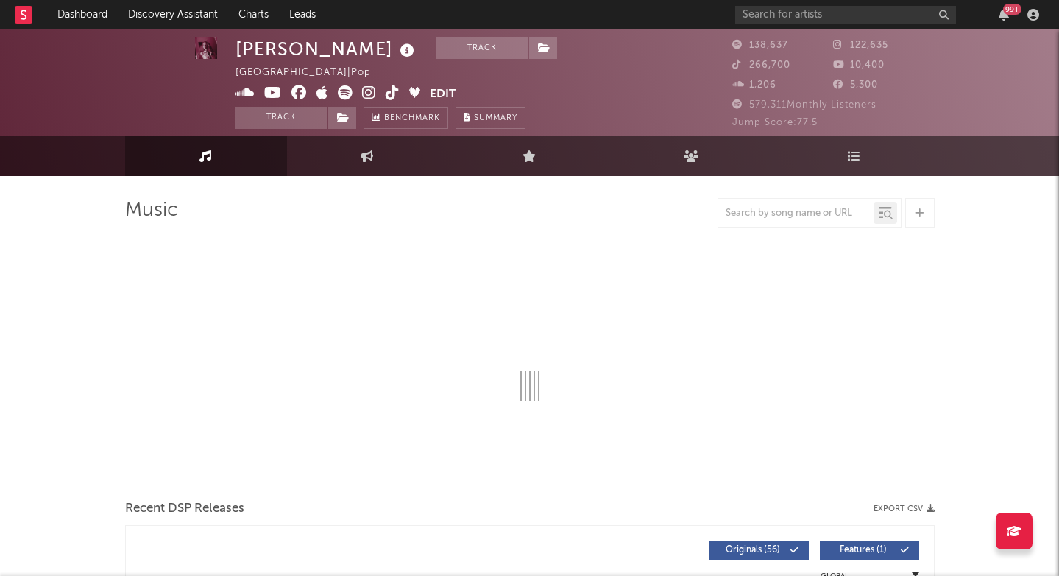
select select "6m"
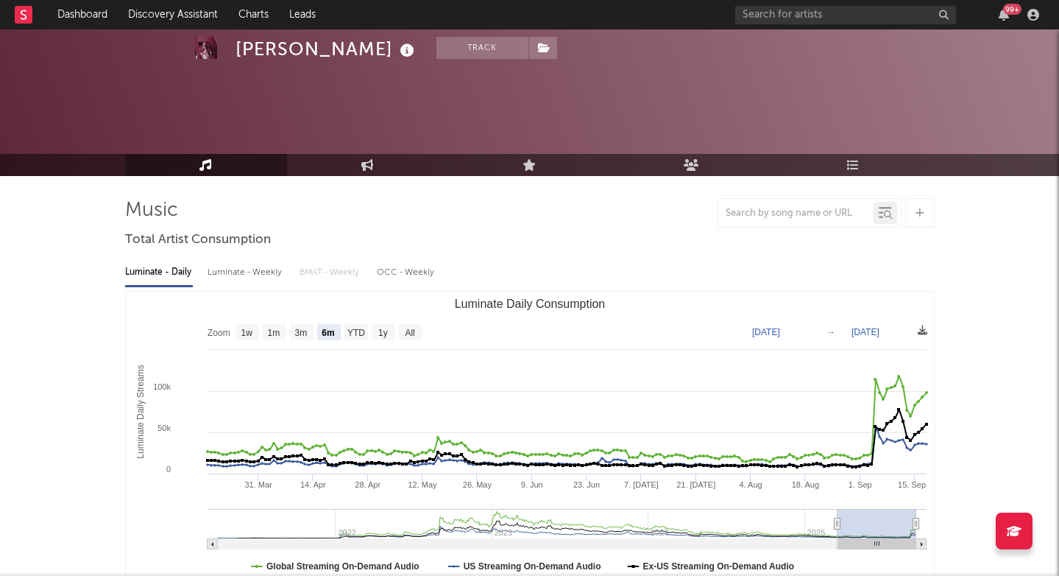
scroll to position [458, 0]
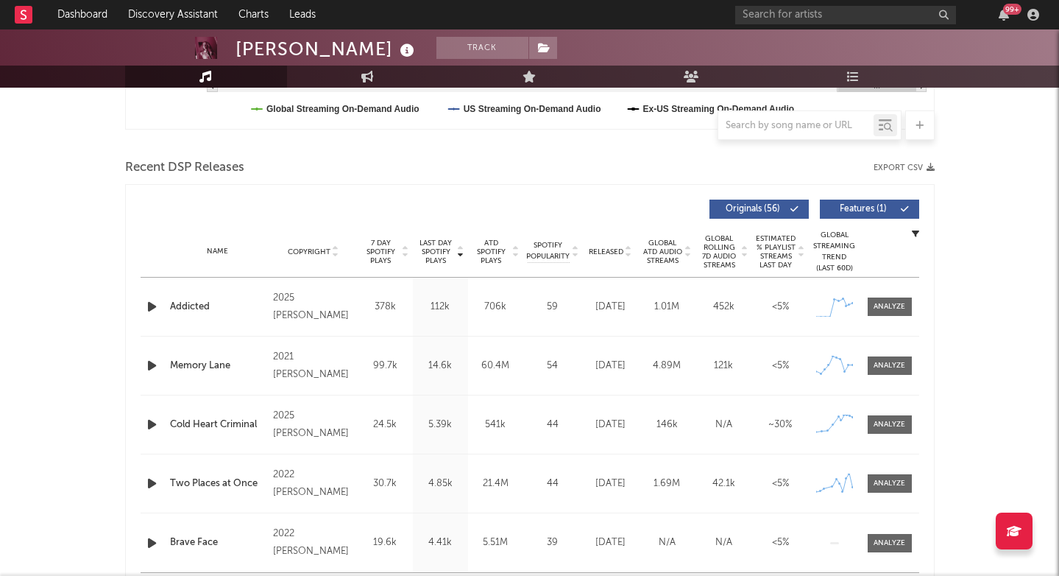
click at [153, 307] on icon "button" at bounding box center [151, 306] width 15 height 18
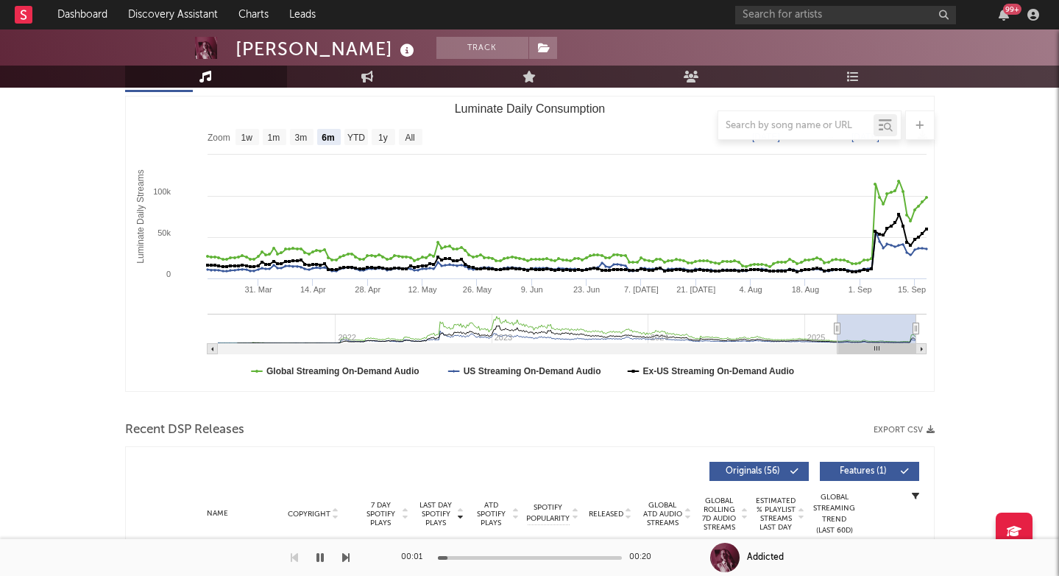
scroll to position [78, 0]
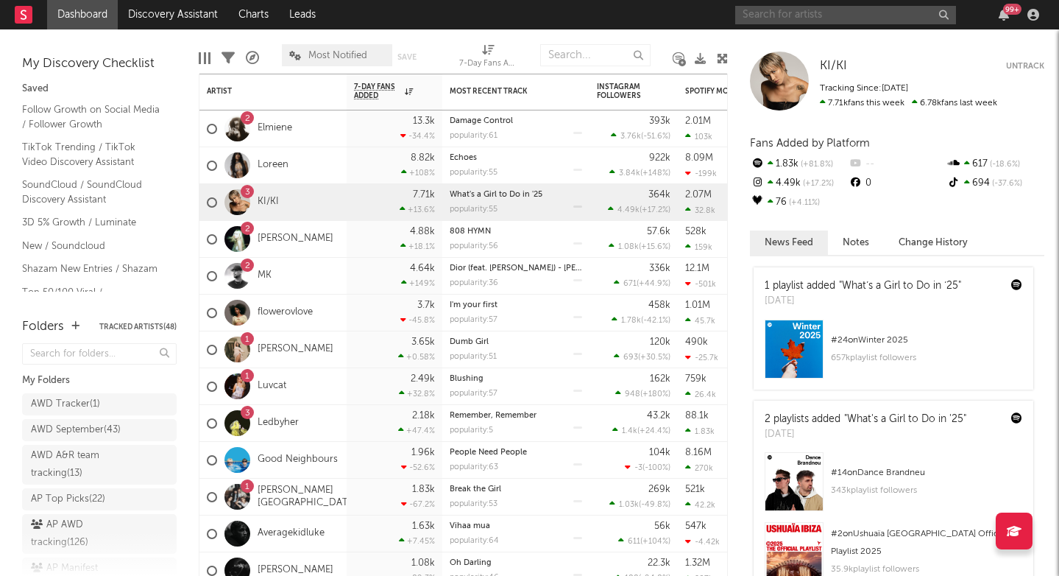
click at [822, 7] on input "text" at bounding box center [845, 15] width 221 height 18
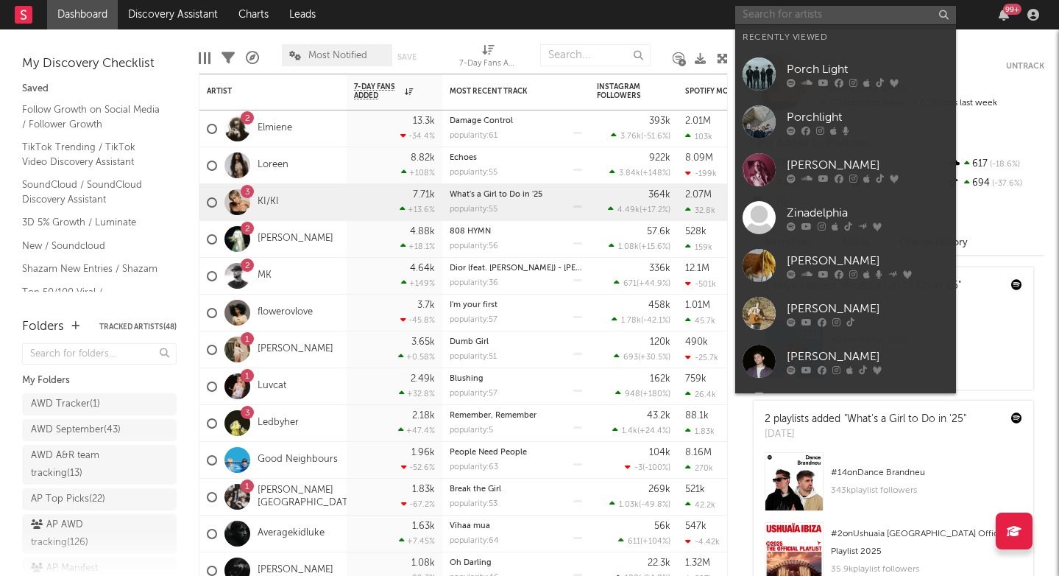
paste input "[URL][DOMAIN_NAME]"
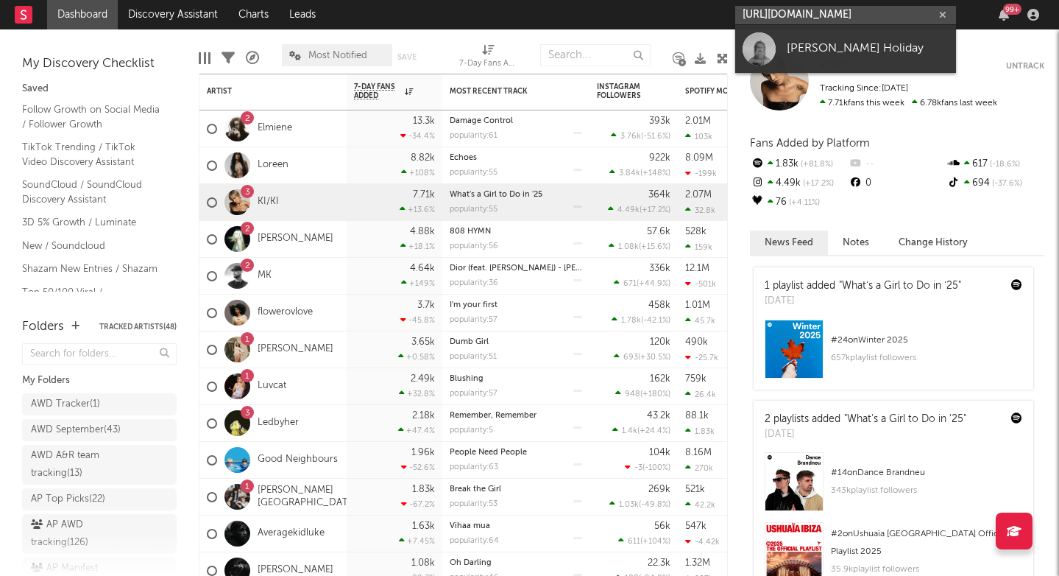
type input "[URL][DOMAIN_NAME]"
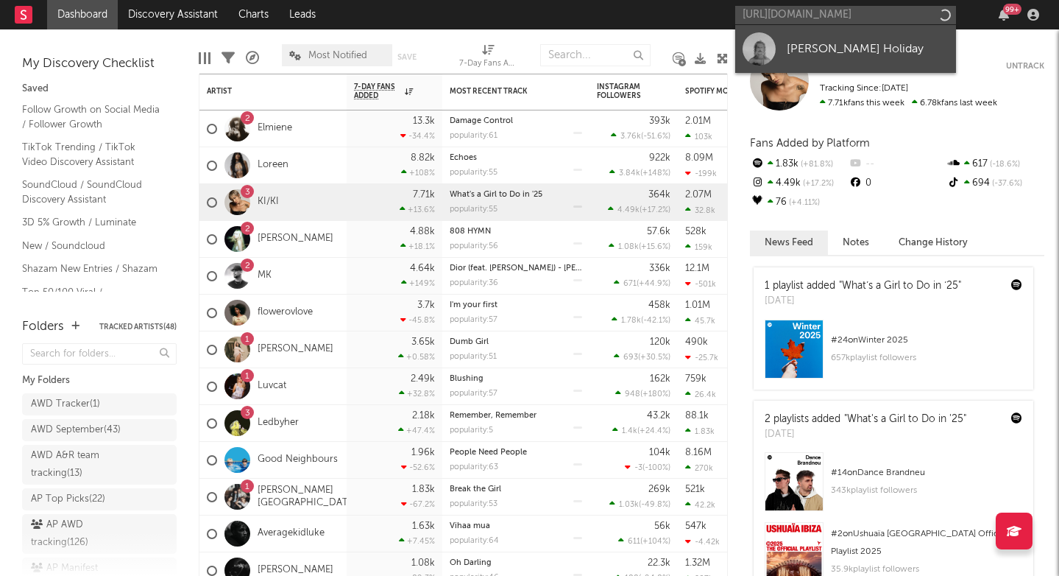
click at [834, 43] on div "[PERSON_NAME] Holiday" at bounding box center [868, 49] width 162 height 18
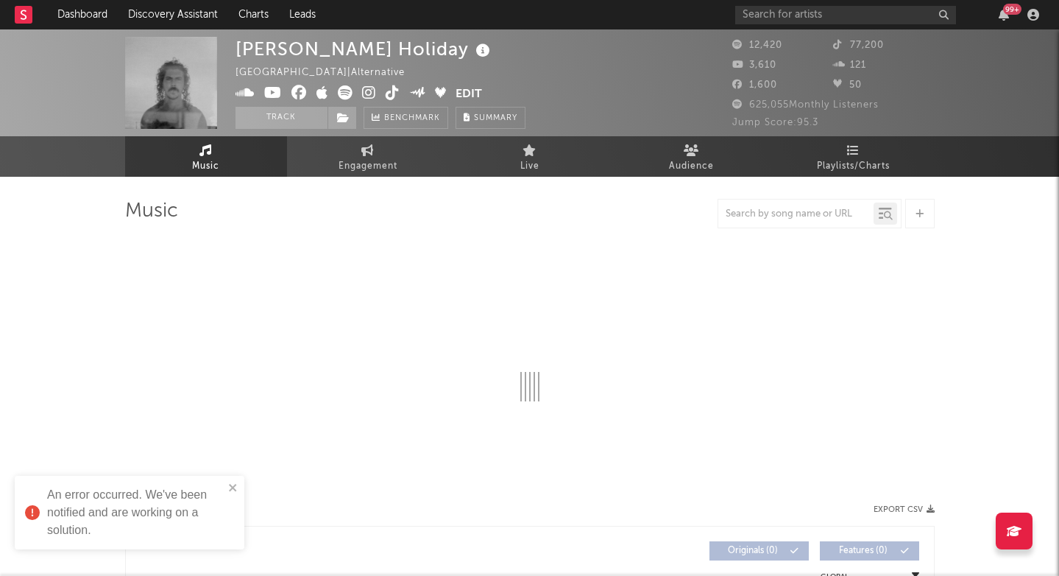
select select "6m"
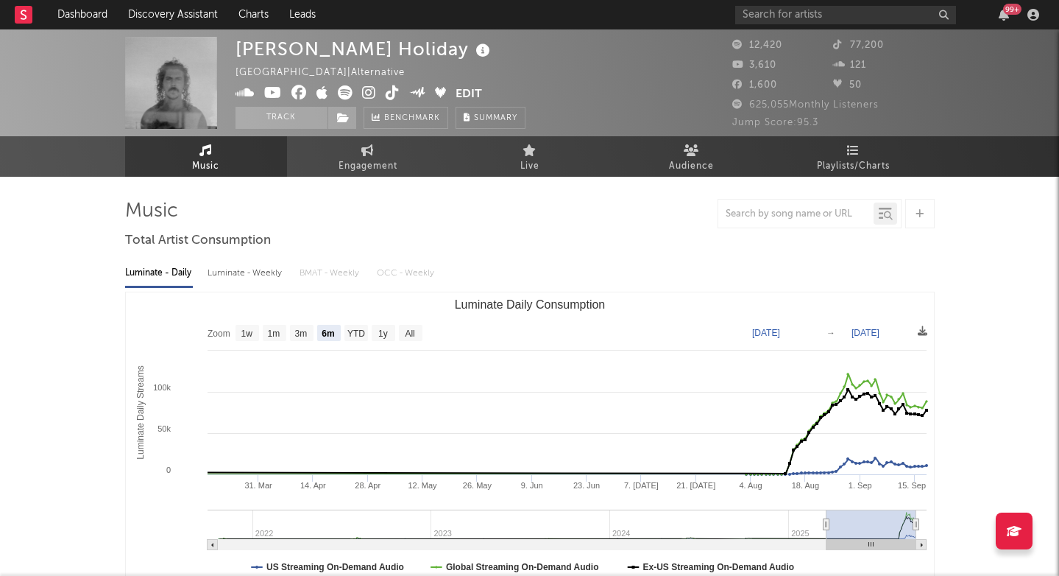
click at [263, 40] on div "[PERSON_NAME] Holiday" at bounding box center [365, 49] width 258 height 24
click at [256, 43] on div "[PERSON_NAME] Holiday" at bounding box center [365, 49] width 258 height 24
click at [263, 43] on div "[PERSON_NAME] Holiday" at bounding box center [365, 49] width 258 height 24
click at [252, 57] on div "[PERSON_NAME] Holiday" at bounding box center [365, 49] width 258 height 24
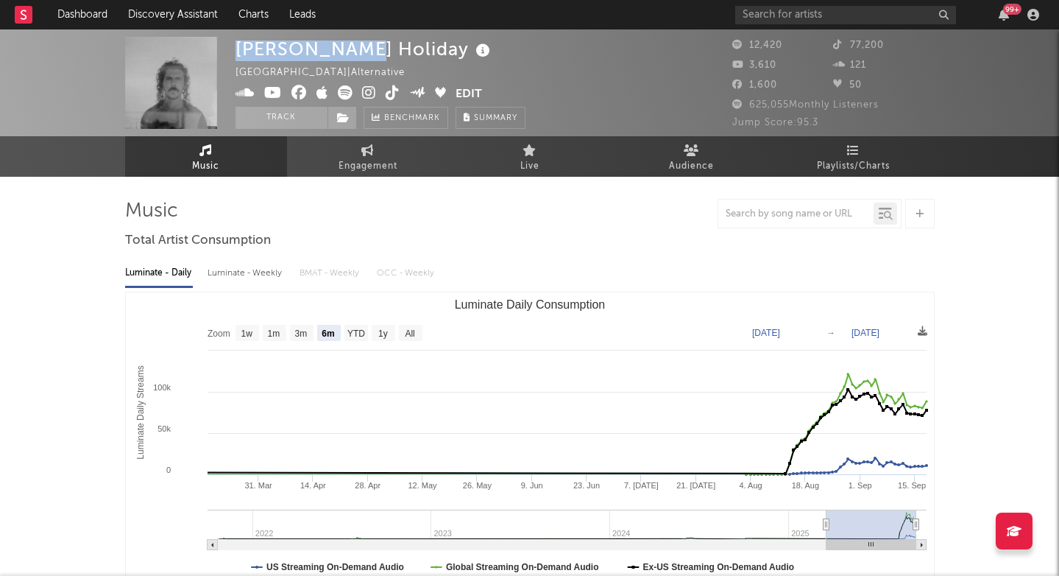
drag, startPoint x: 252, startPoint y: 57, endPoint x: 318, endPoint y: 57, distance: 66.3
click at [318, 57] on div "[PERSON_NAME] Holiday" at bounding box center [365, 49] width 258 height 24
